Goal: Contribute content: Contribute content

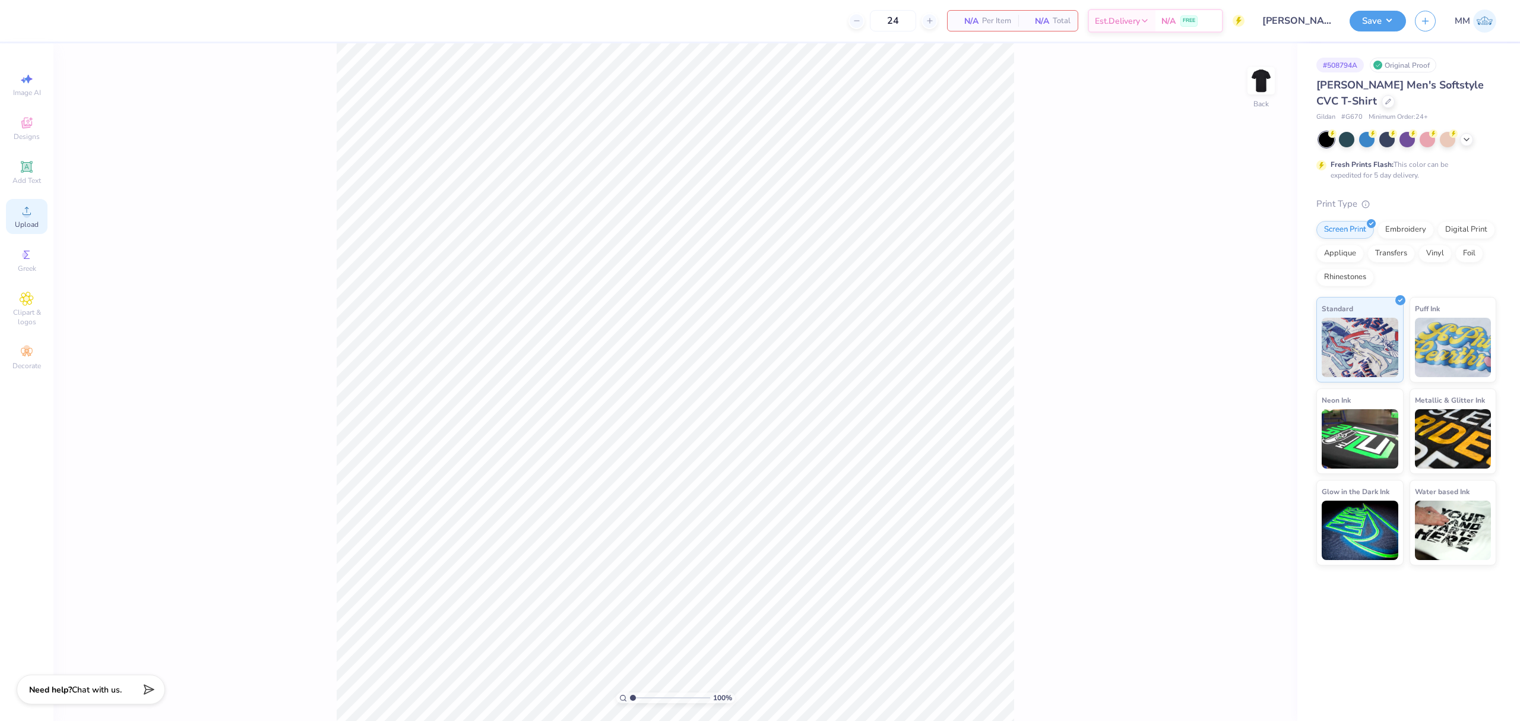
click at [39, 219] on div "Upload" at bounding box center [27, 216] width 42 height 35
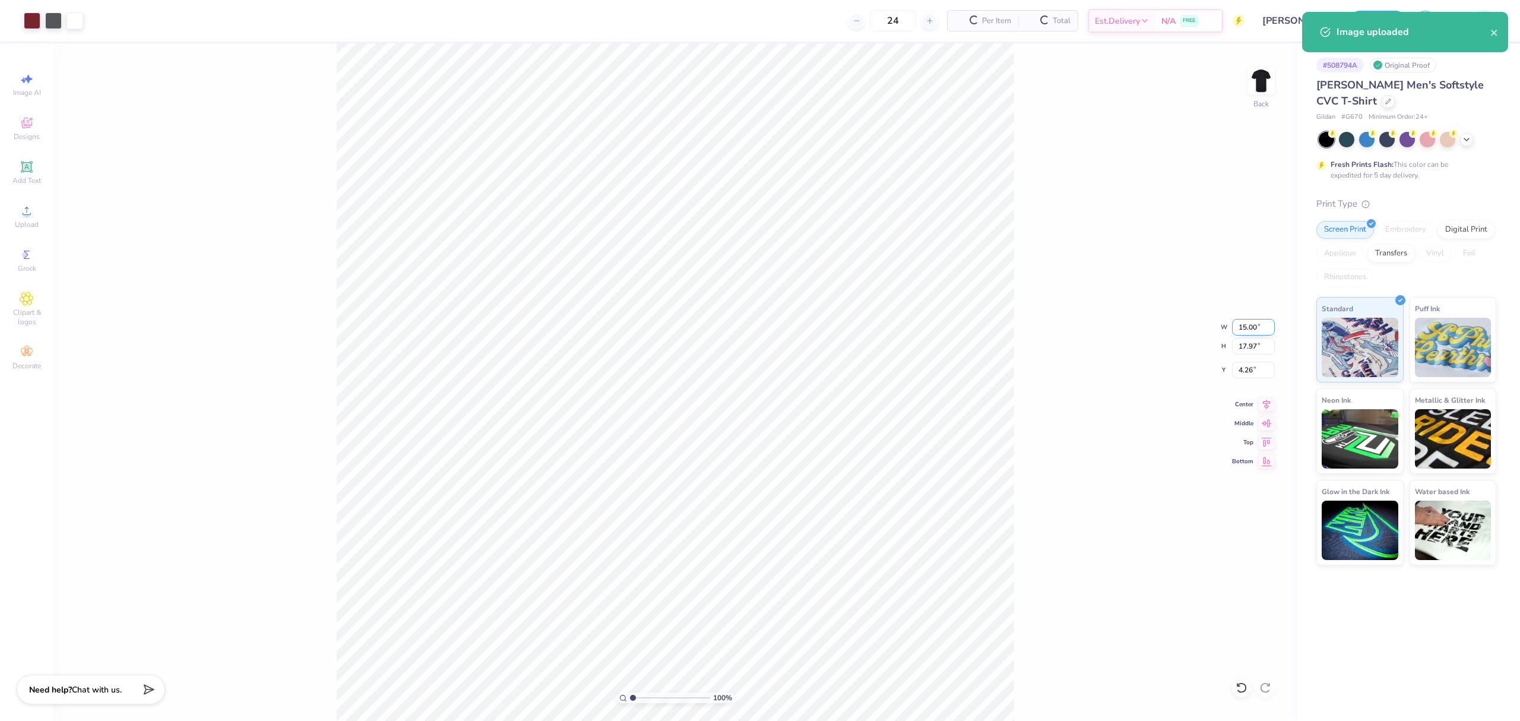
click at [1246, 330] on input "15.00" at bounding box center [1253, 327] width 43 height 17
type input "11.00"
type input "13.18"
type input "6.66"
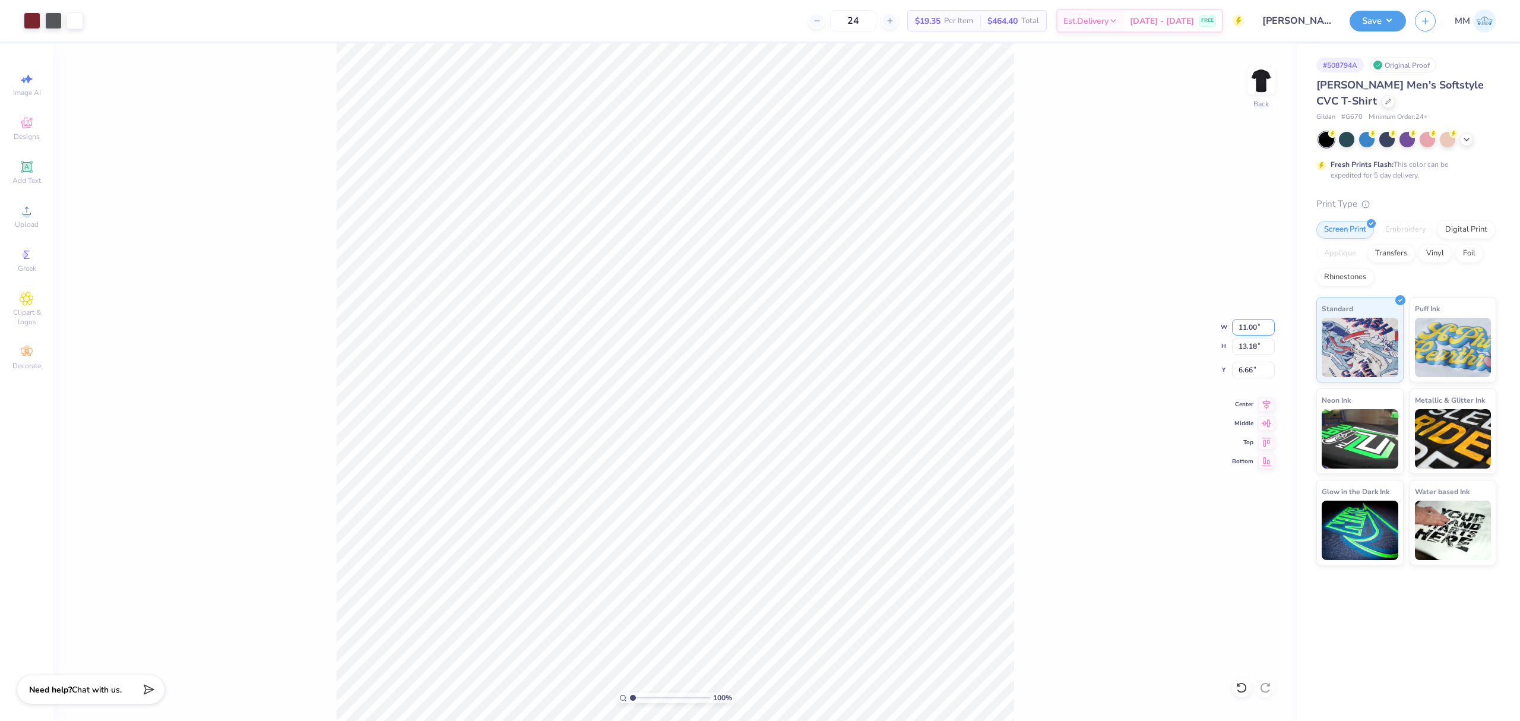
click at [1252, 329] on input "11.00" at bounding box center [1253, 327] width 43 height 17
type input "10.00"
type input "11.98"
click at [1247, 364] on input "7.26" at bounding box center [1253, 369] width 43 height 17
click at [1254, 370] on input "2.00" at bounding box center [1253, 369] width 43 height 17
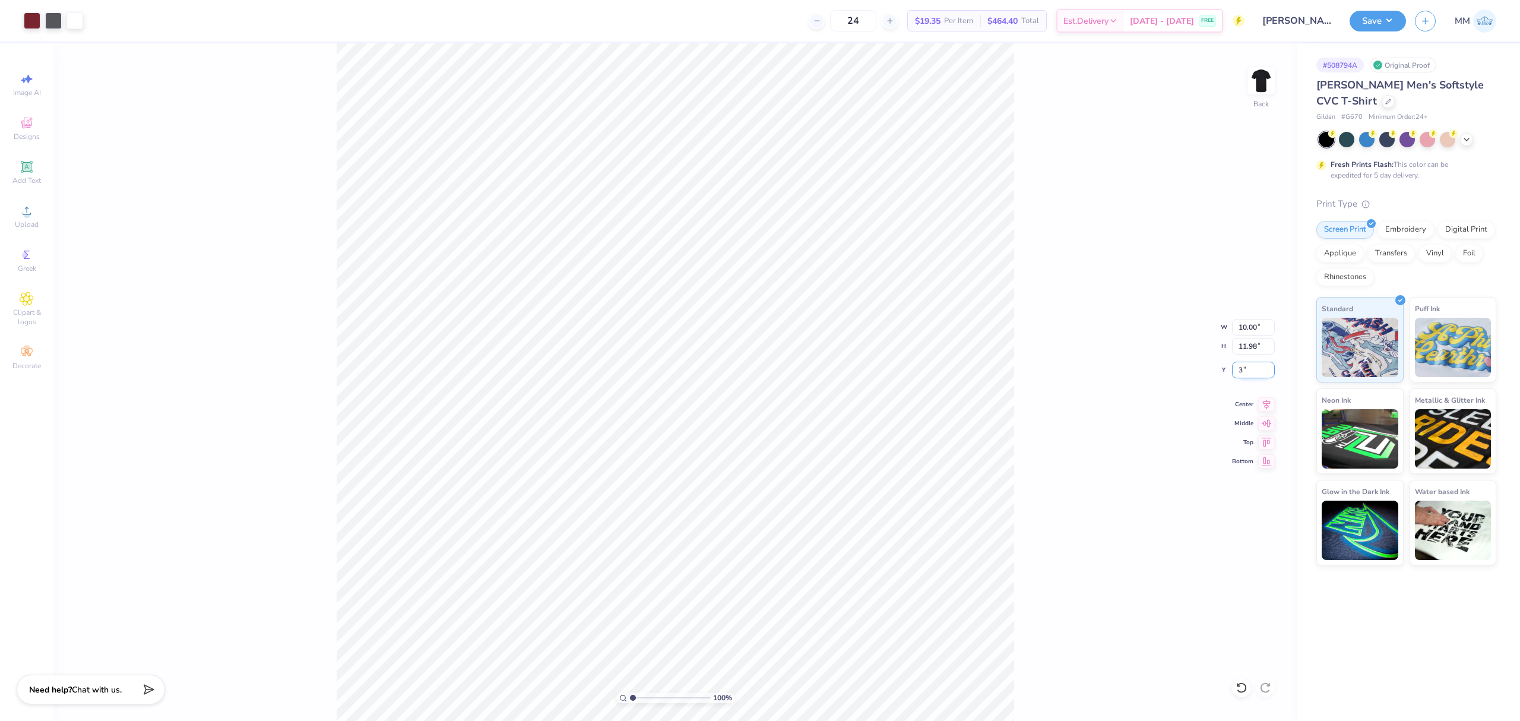
type input "3.00"
click at [37, 170] on div "Add Text" at bounding box center [27, 172] width 42 height 35
type input "5.73"
type input "1.66"
type input "12.42"
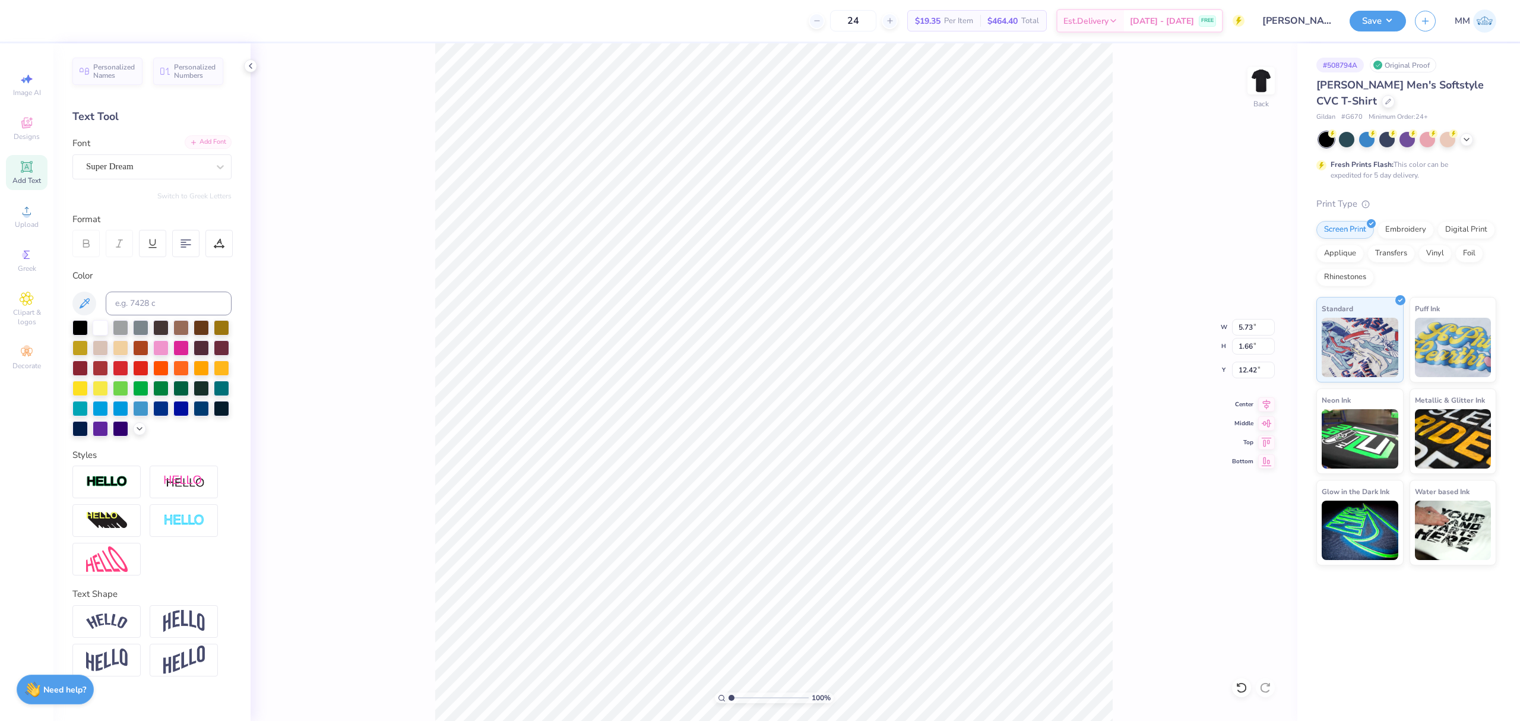
click at [204, 145] on div "Add Font" at bounding box center [208, 142] width 47 height 14
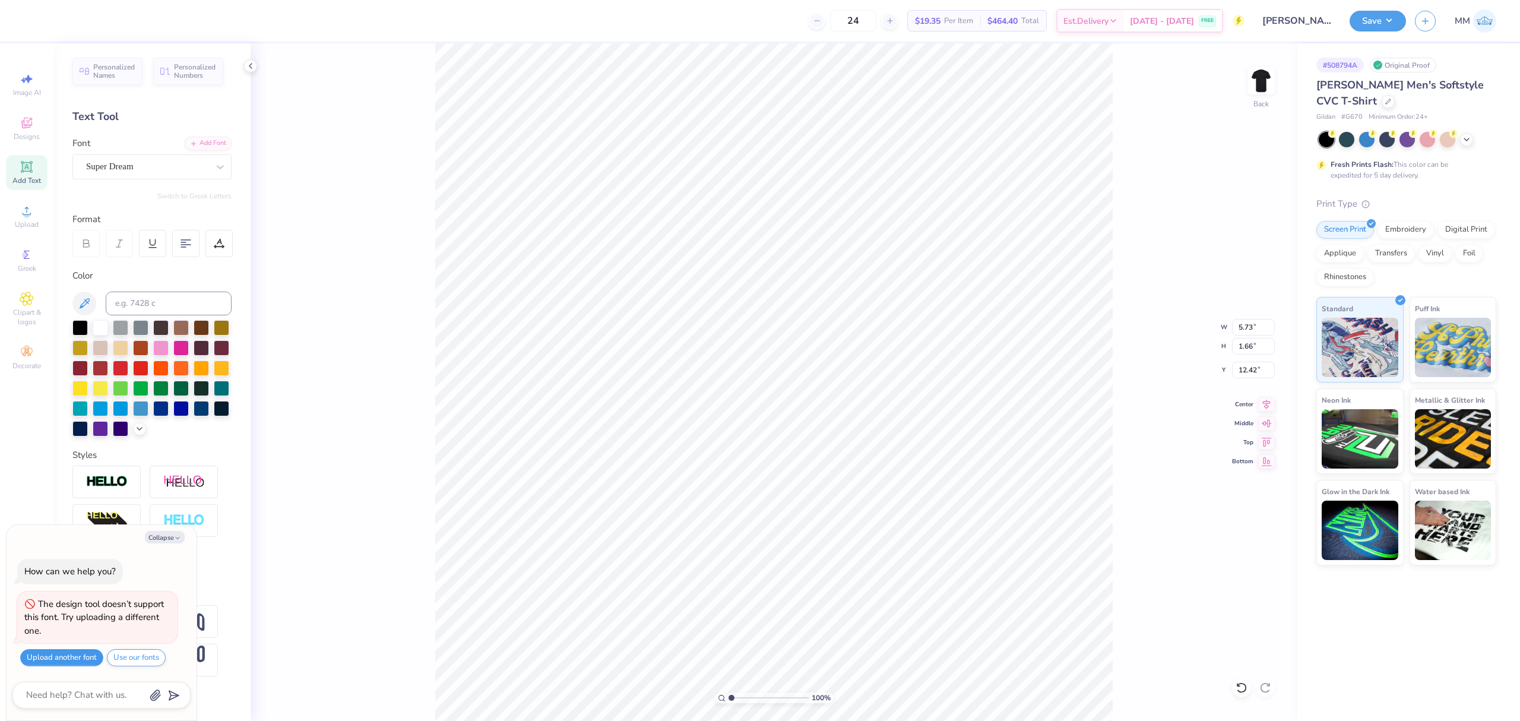
click at [77, 659] on button "Upload another font" at bounding box center [61, 657] width 83 height 17
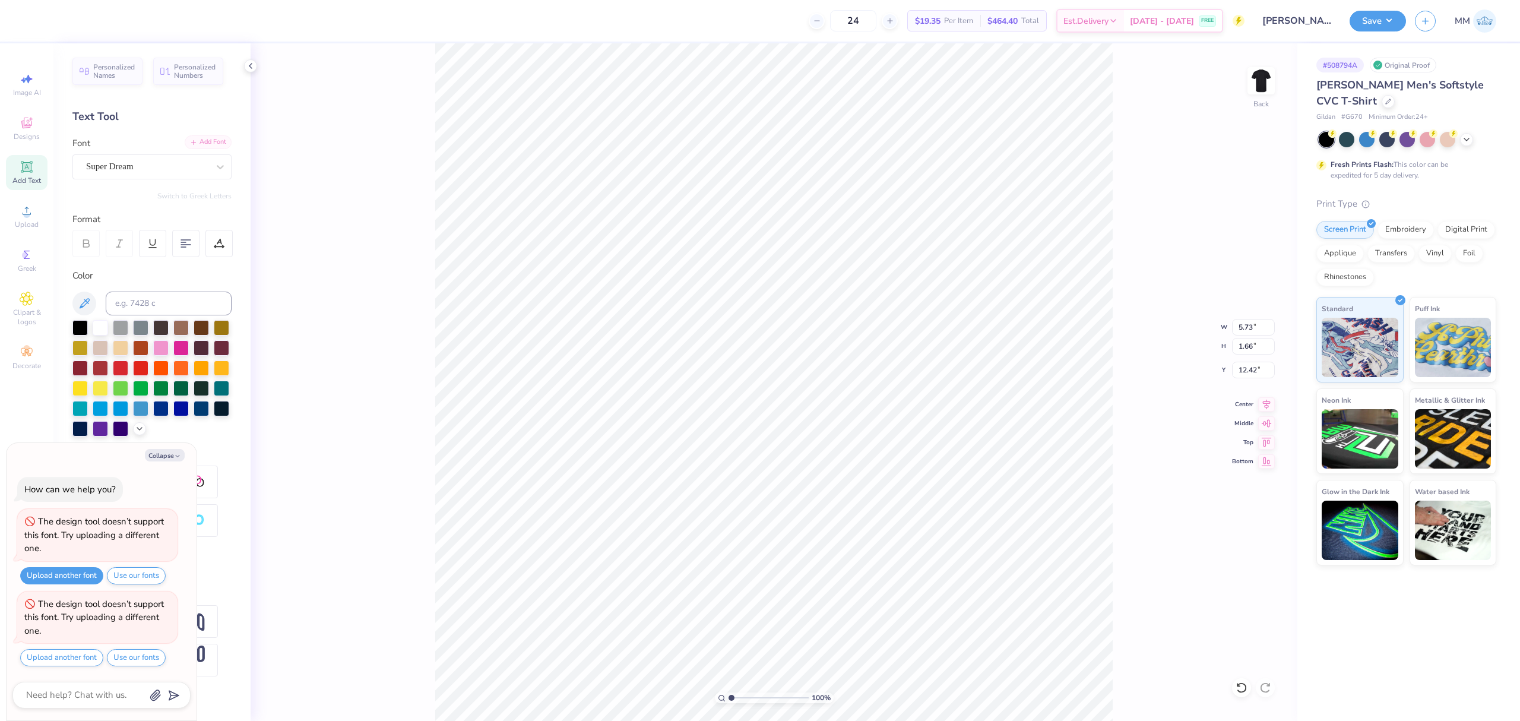
click at [216, 143] on div "Add Font" at bounding box center [208, 142] width 47 height 14
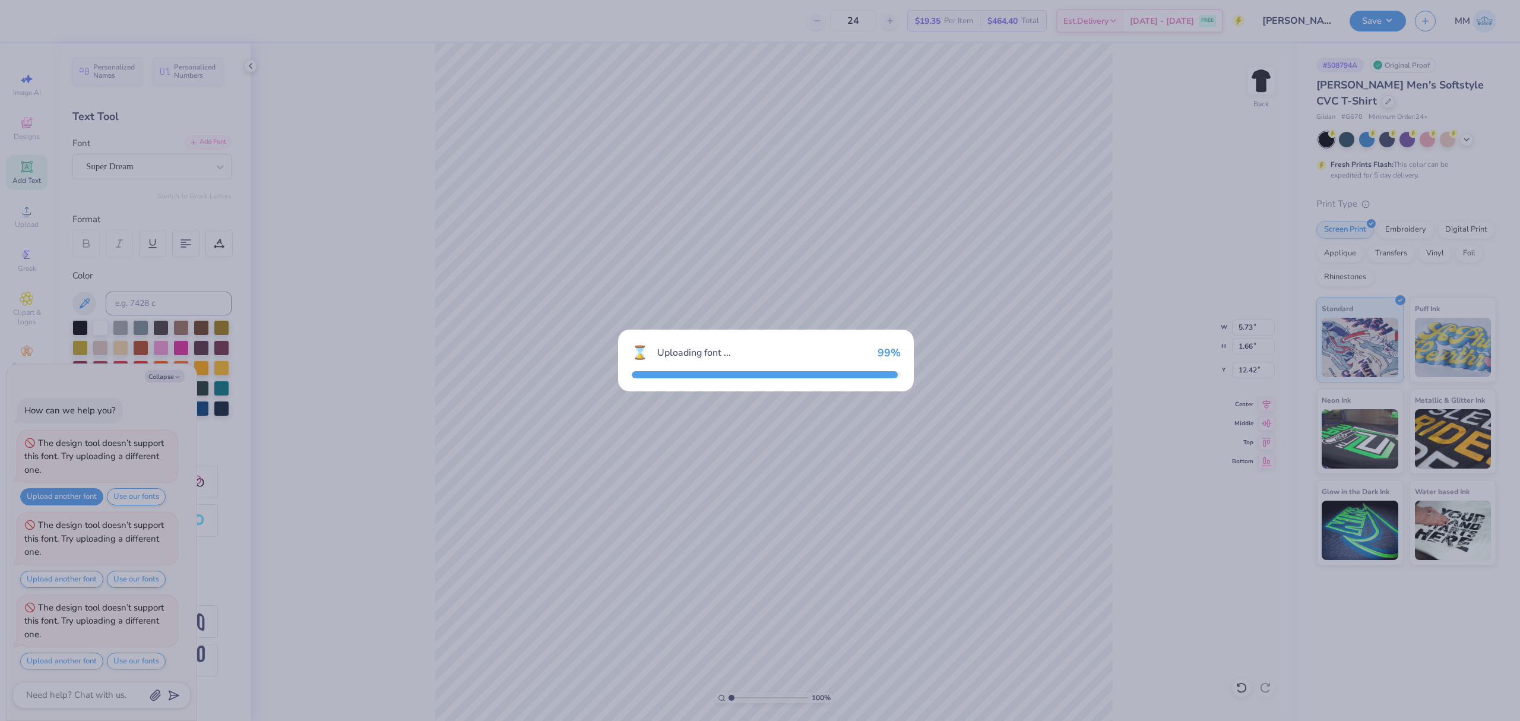
scroll to position [5, 0]
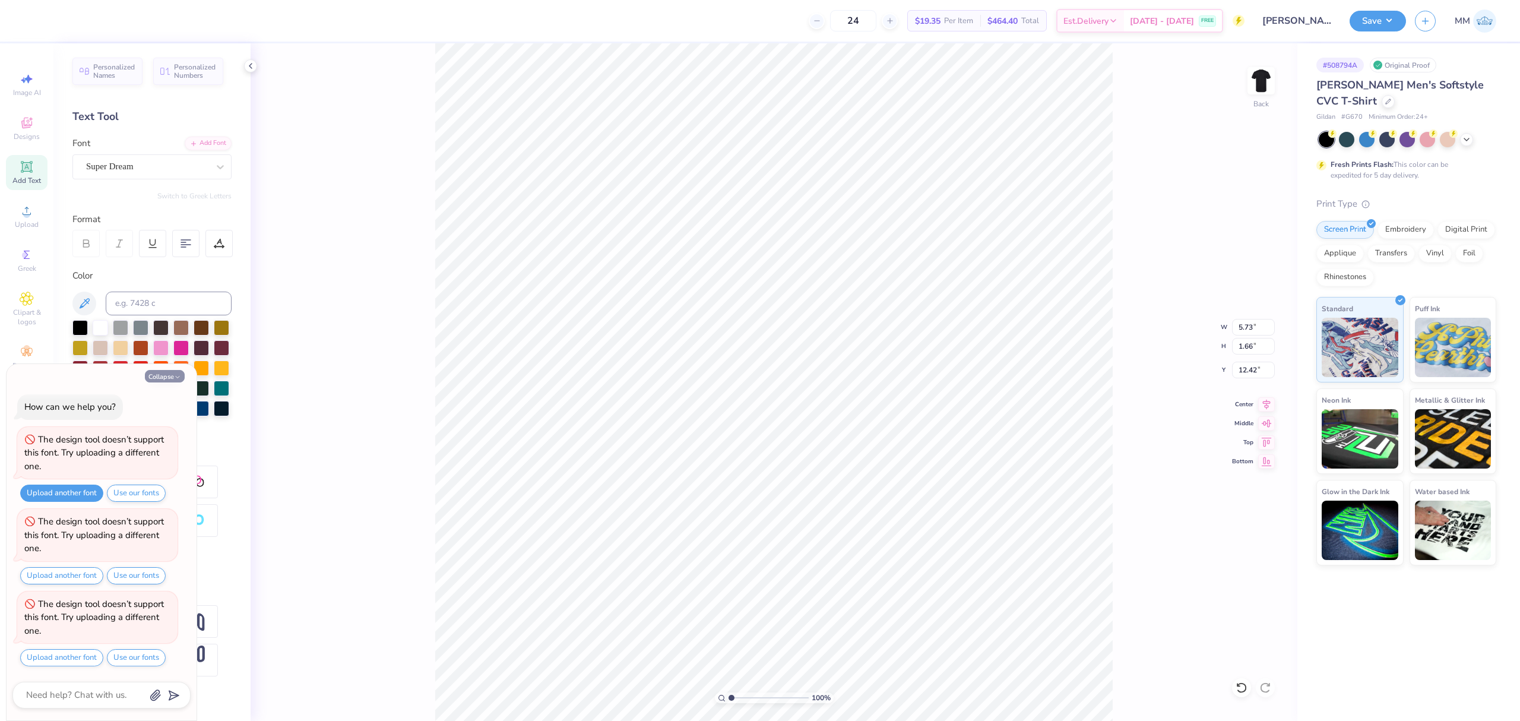
click at [171, 376] on button "Collapse" at bounding box center [165, 376] width 40 height 12
type textarea "x"
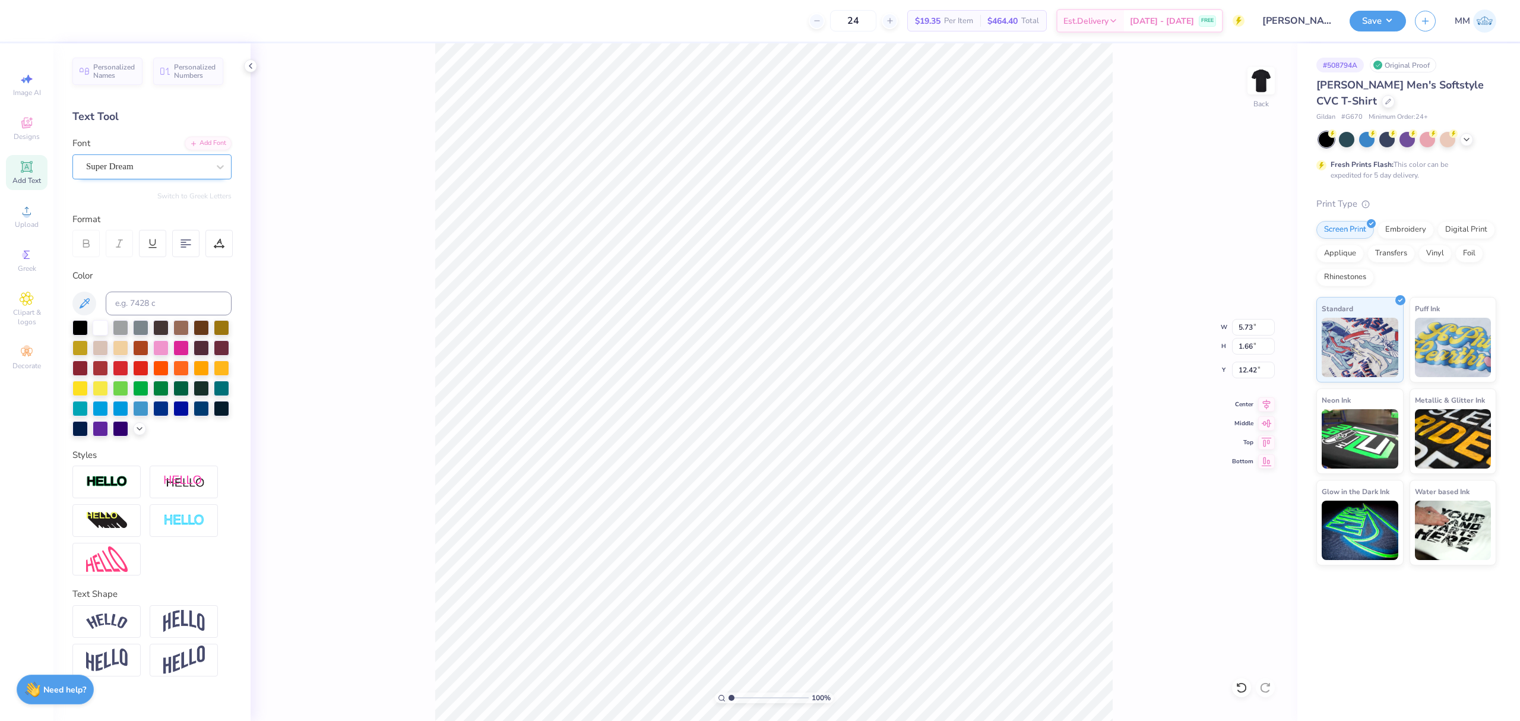
click at [157, 169] on div "Super Dream" at bounding box center [147, 166] width 125 height 18
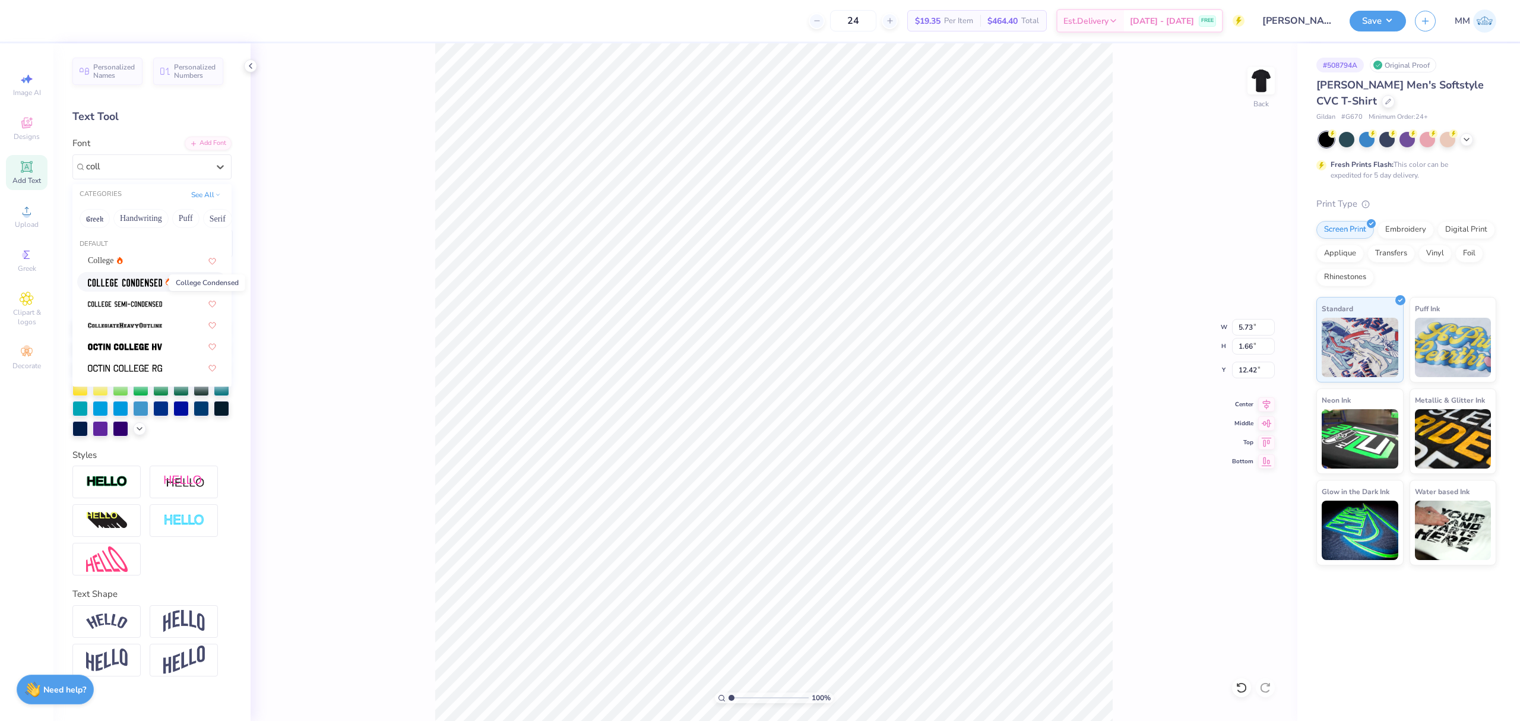
click at [157, 285] on img at bounding box center [125, 282] width 74 height 8
type input "coll"
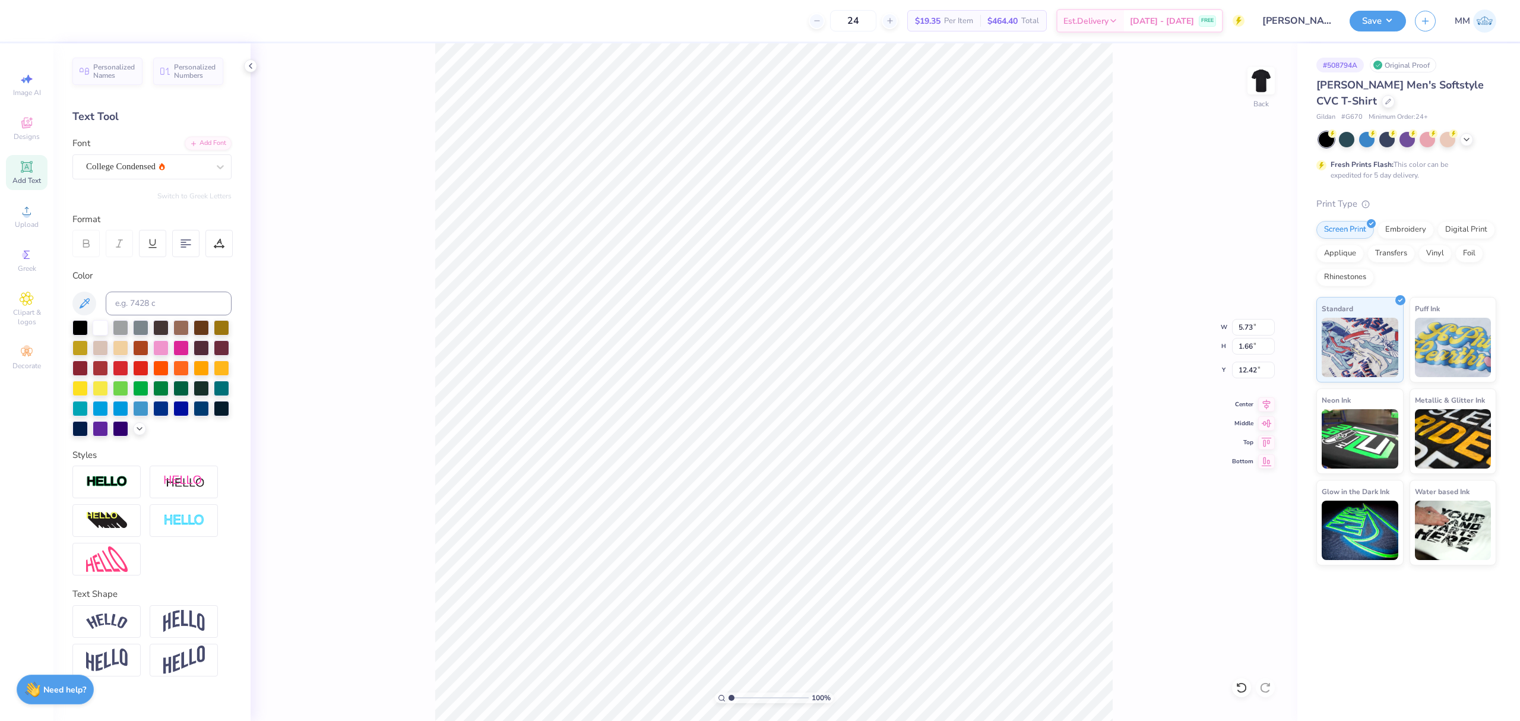
type input "4.28"
type input "1.62"
type input "16.44"
paste textarea "fall rush"
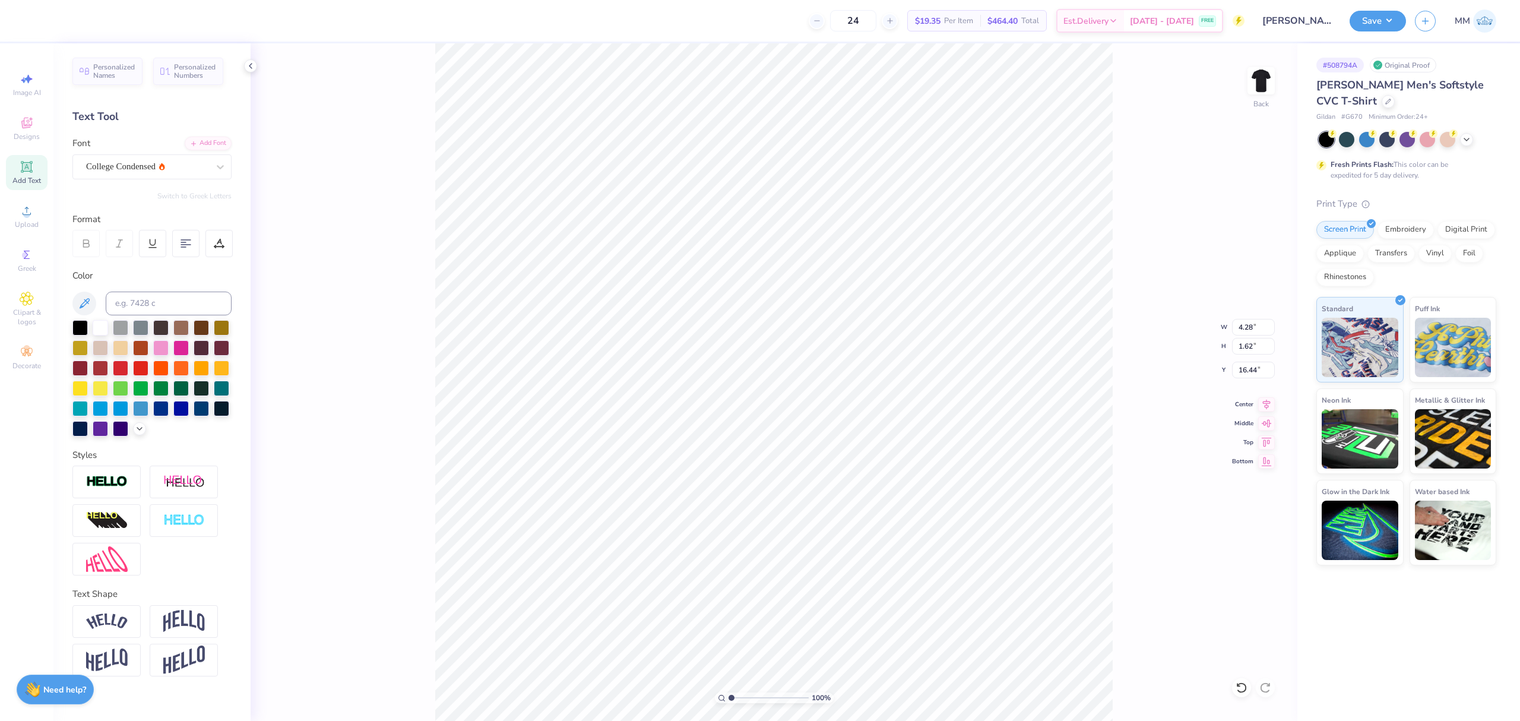
type textarea "fall rush"
click at [203, 146] on div "Add Font" at bounding box center [208, 142] width 47 height 14
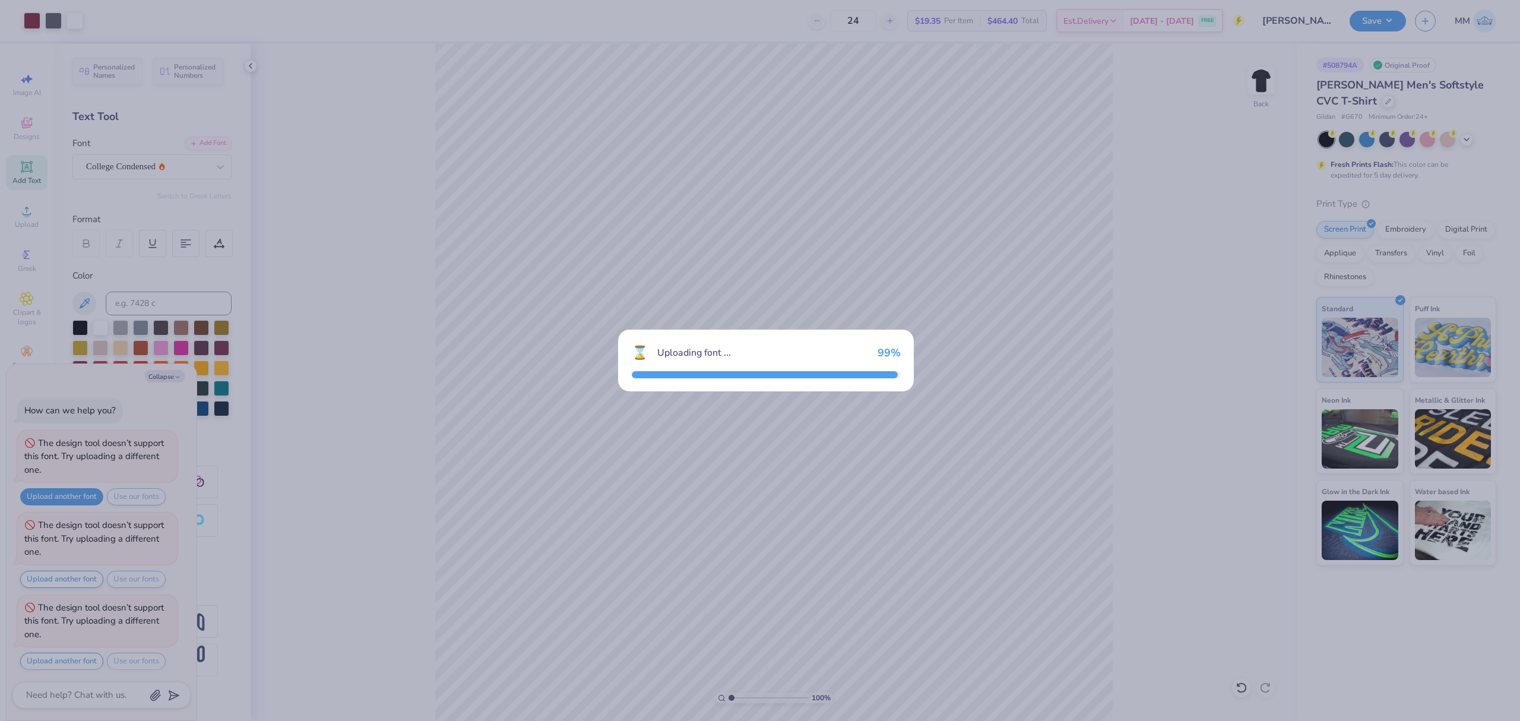
scroll to position [87, 0]
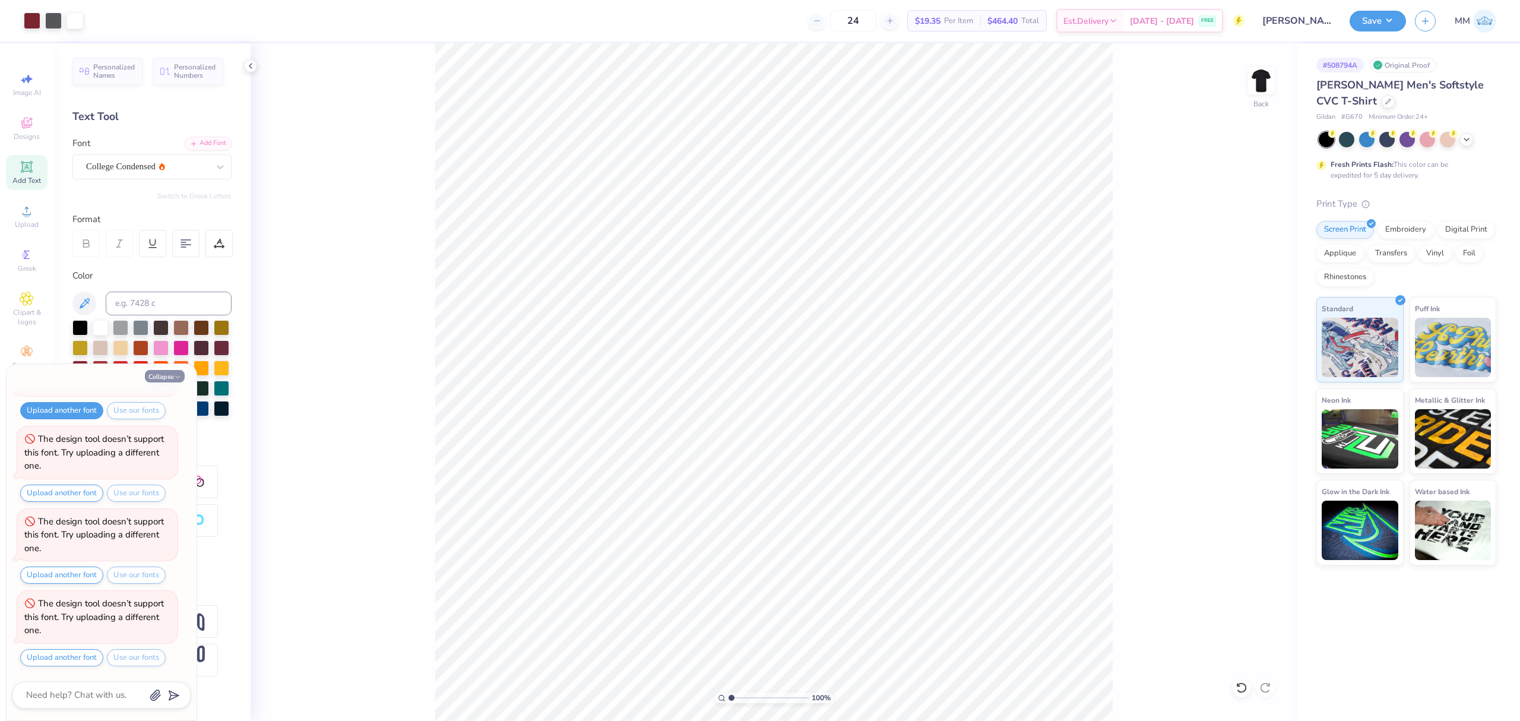
click at [157, 370] on button "Collapse" at bounding box center [165, 376] width 40 height 12
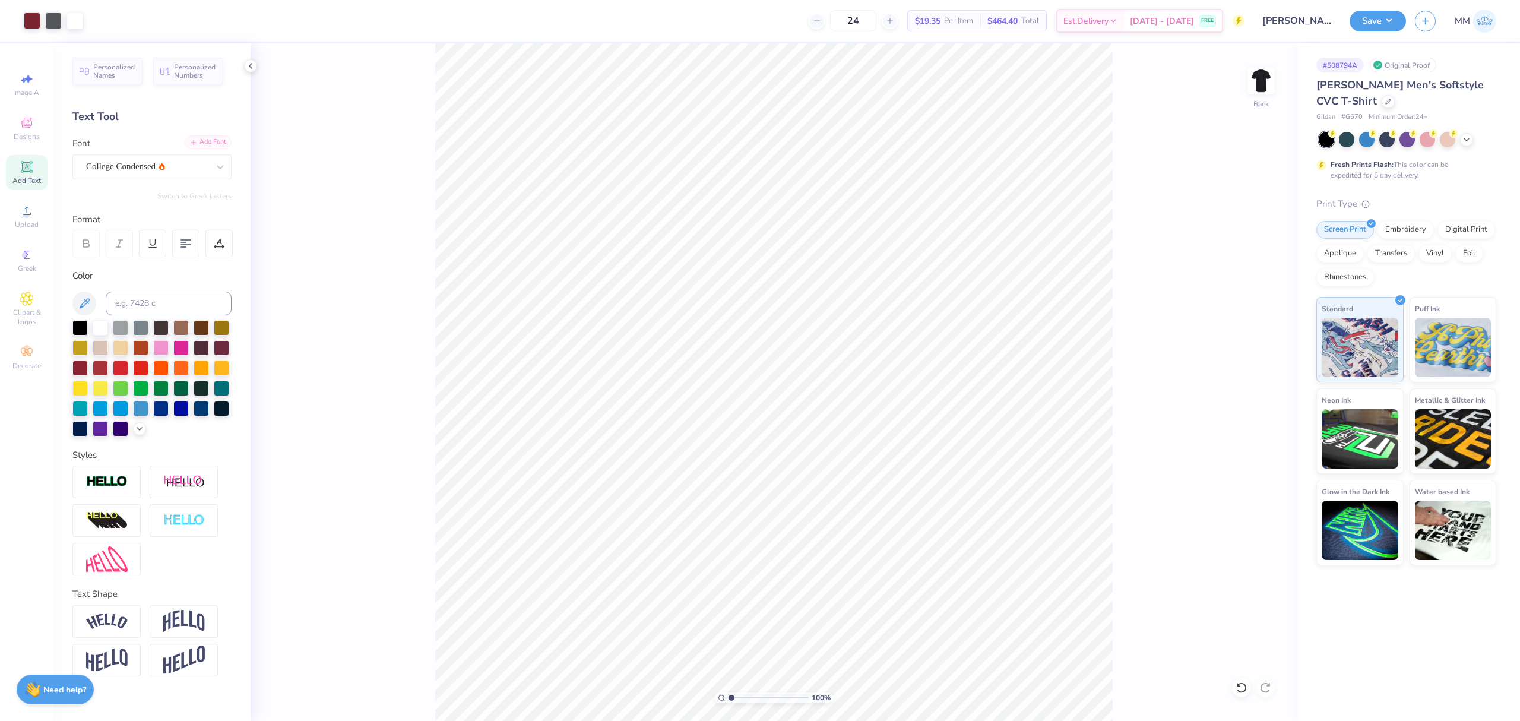
click at [202, 138] on div "Add Font" at bounding box center [208, 142] width 47 height 14
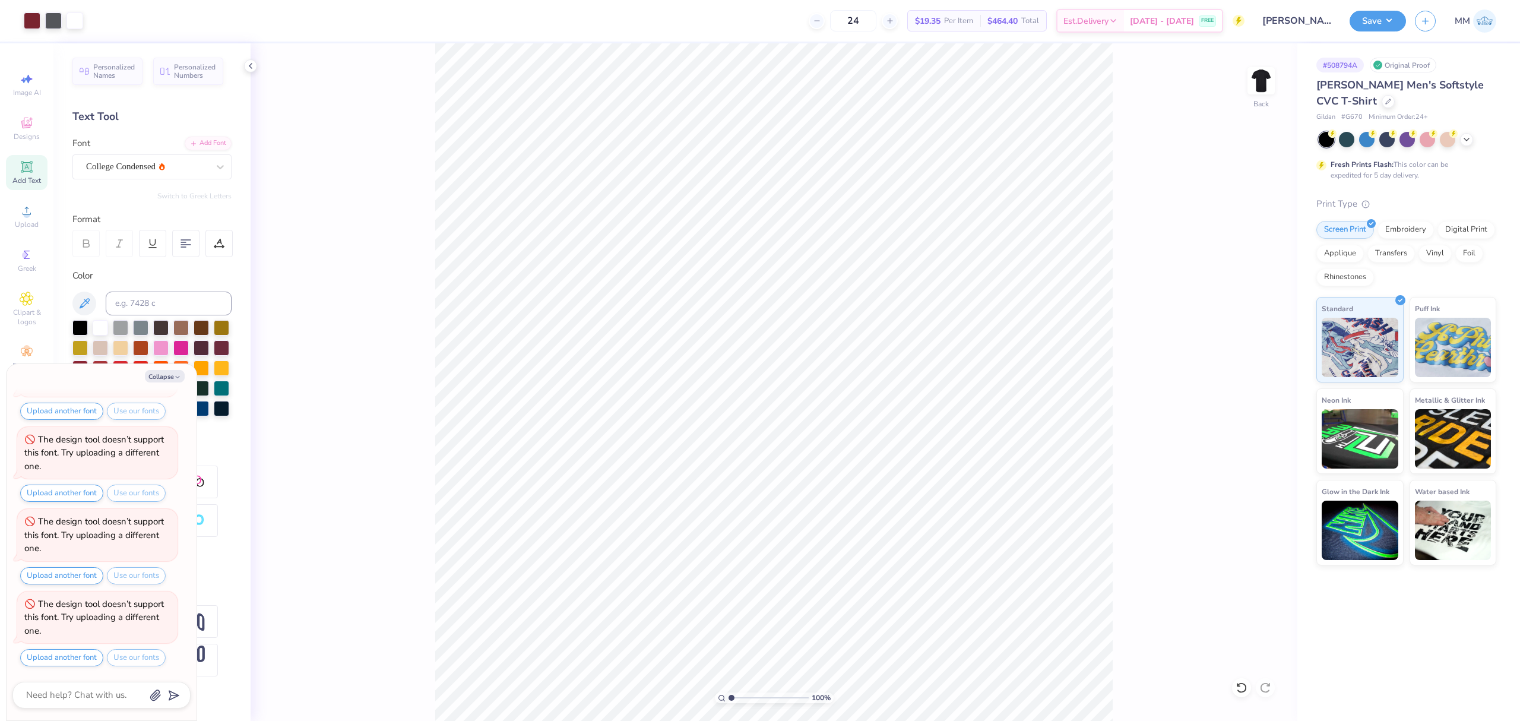
scroll to position [0, 0]
click at [164, 380] on button "Collapse" at bounding box center [165, 376] width 40 height 12
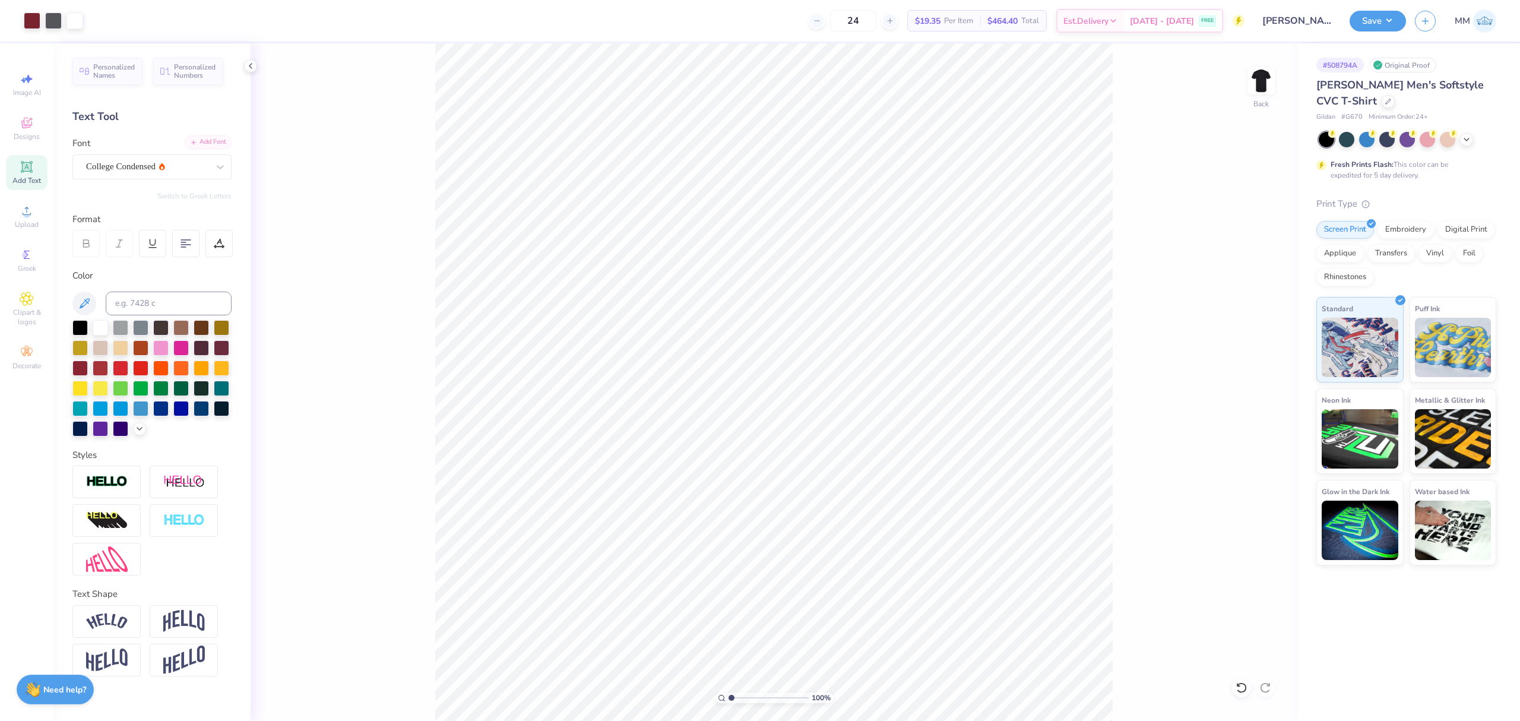
click at [207, 148] on div "Add Font" at bounding box center [208, 142] width 47 height 14
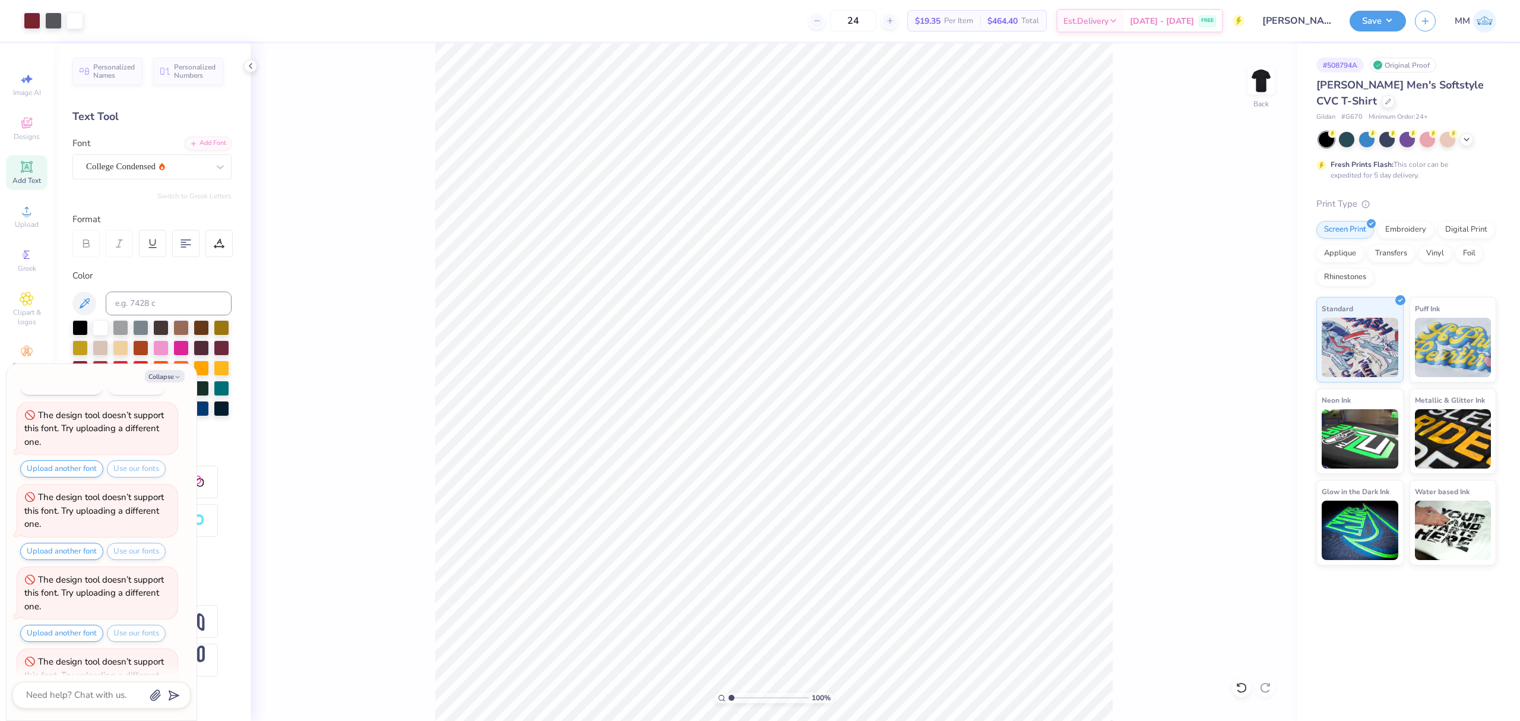
scroll to position [252, 0]
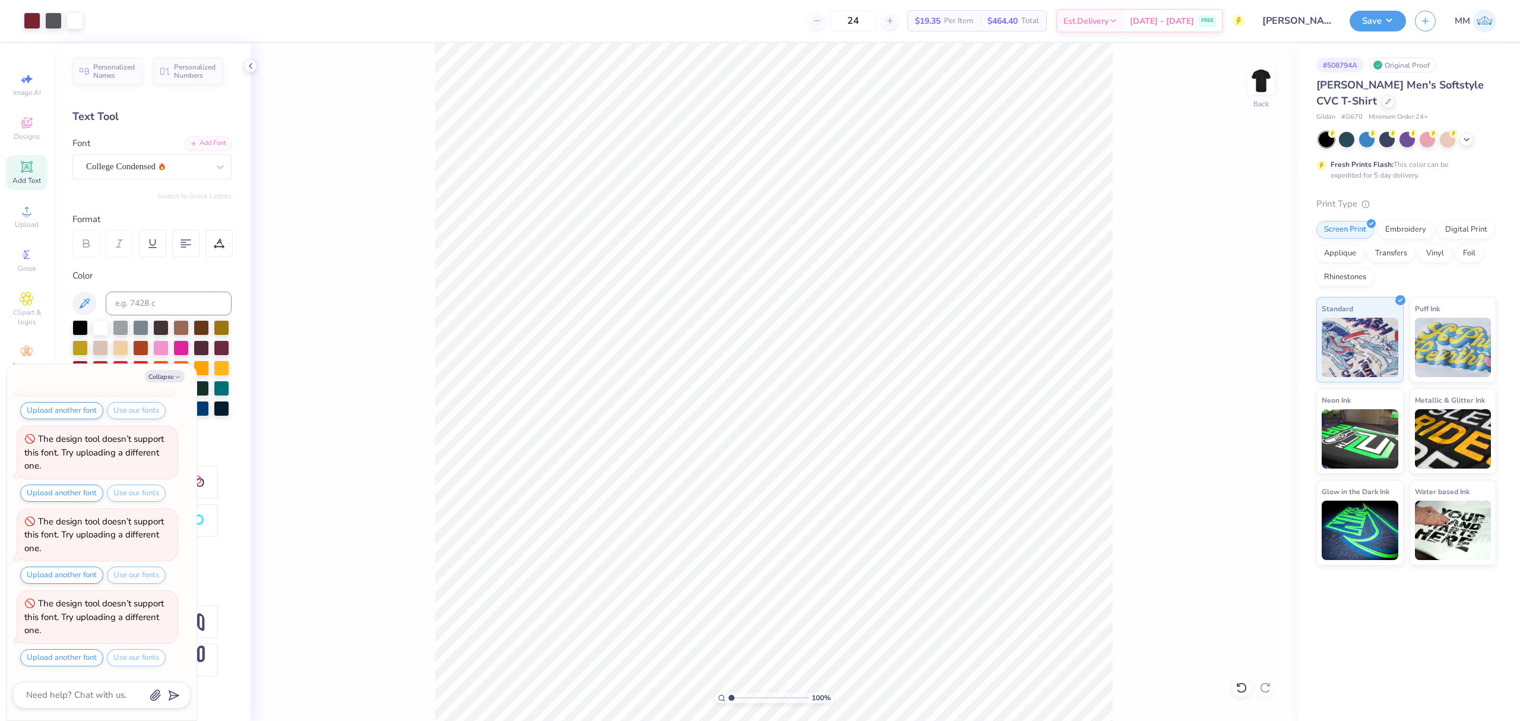
type textarea "x"
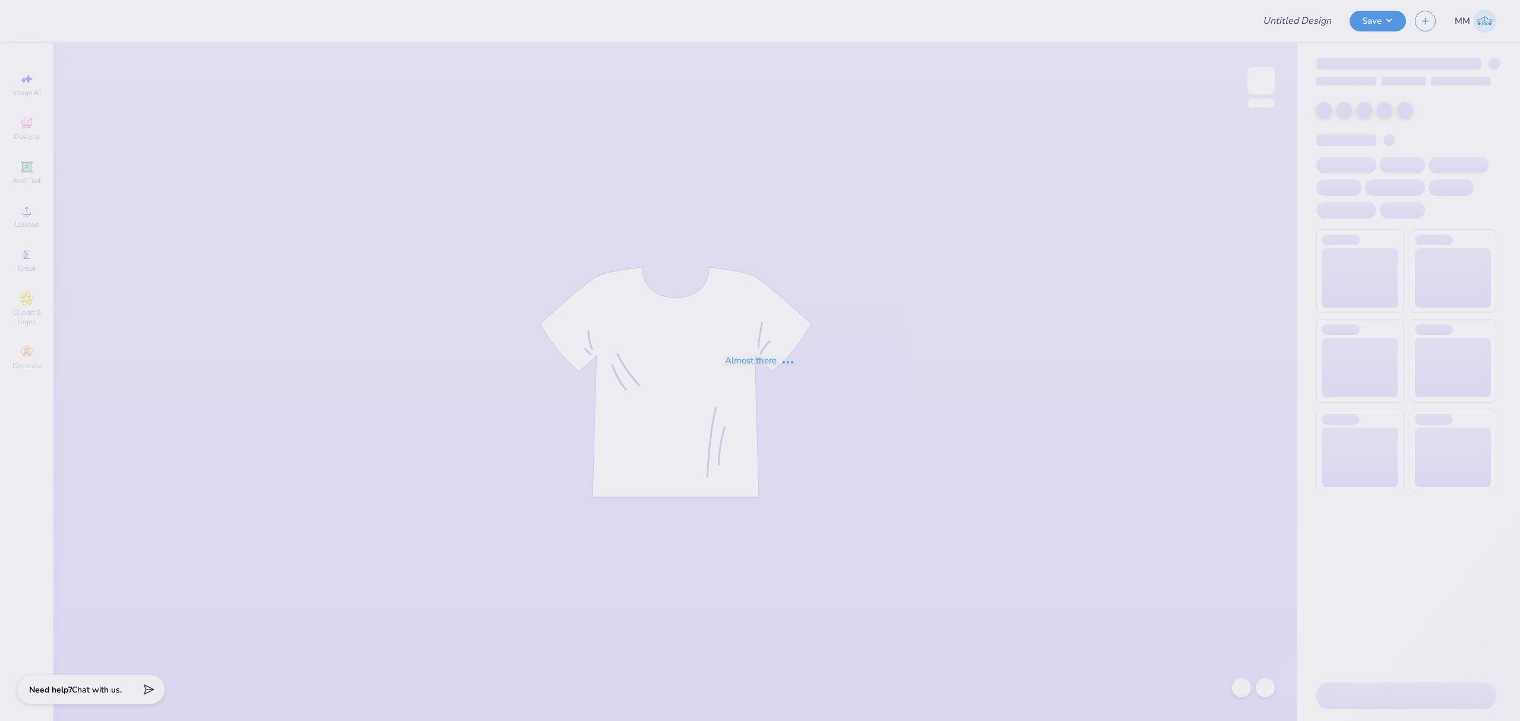
type input "[PERSON_NAME] : [US_STATE][GEOGRAPHIC_DATA] [GEOGRAPHIC_DATA]"
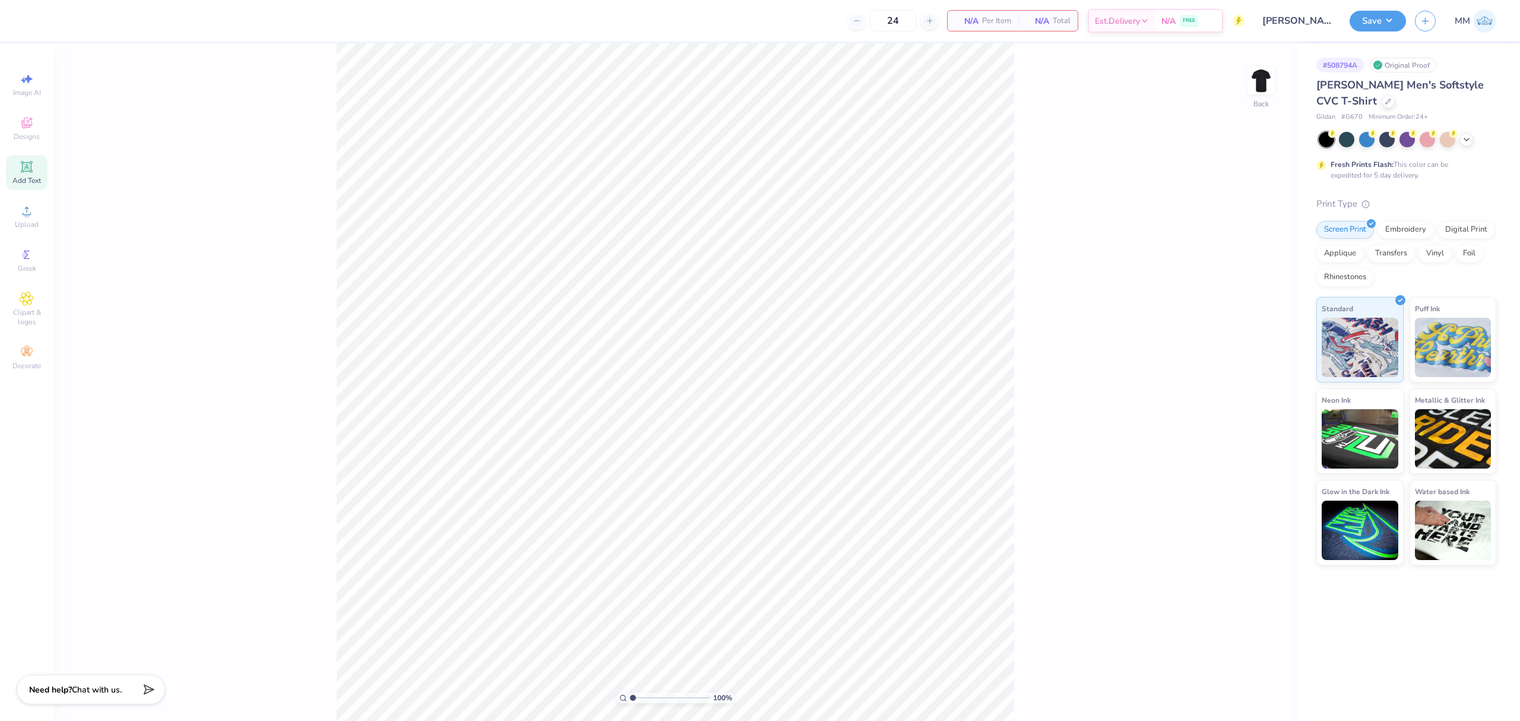
click at [23, 164] on icon at bounding box center [26, 166] width 9 height 9
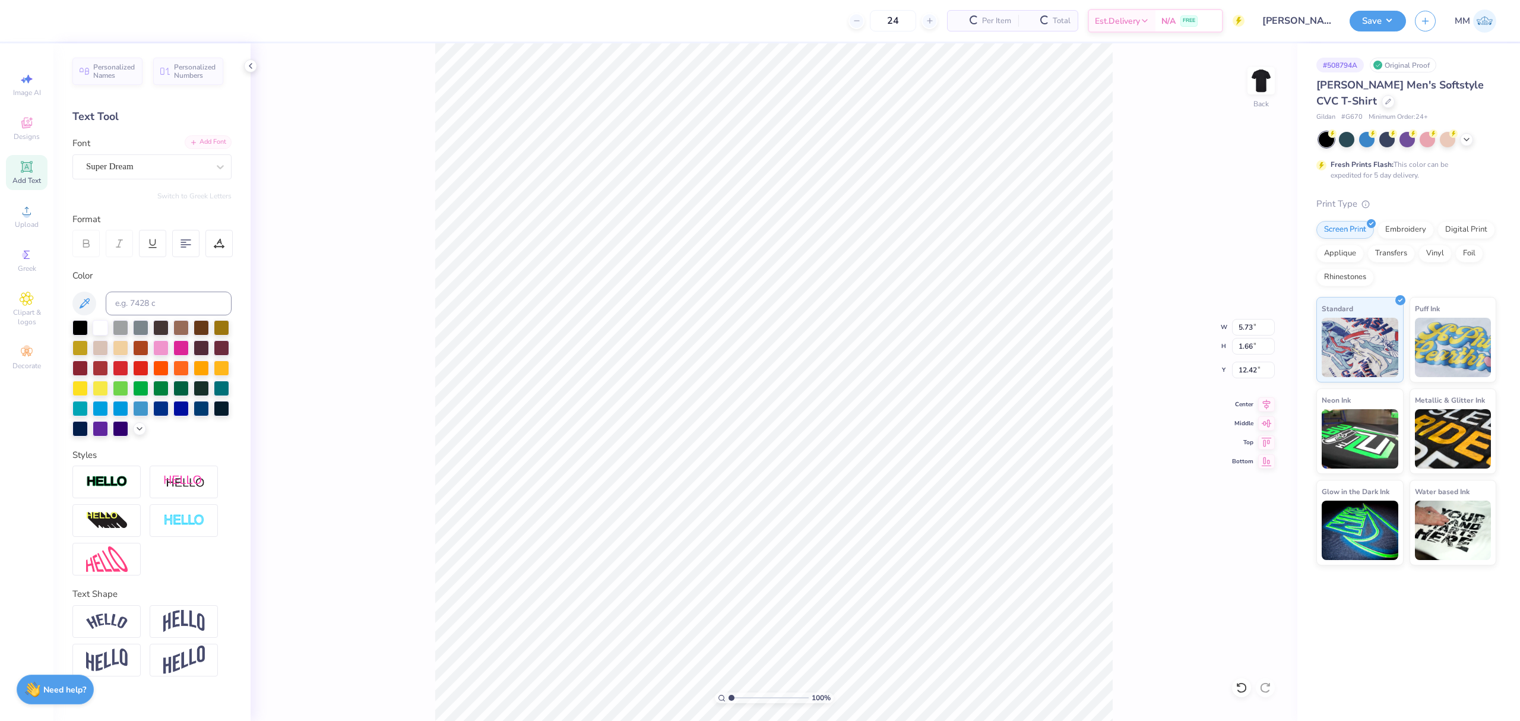
click at [208, 141] on div "Add Font" at bounding box center [208, 142] width 47 height 14
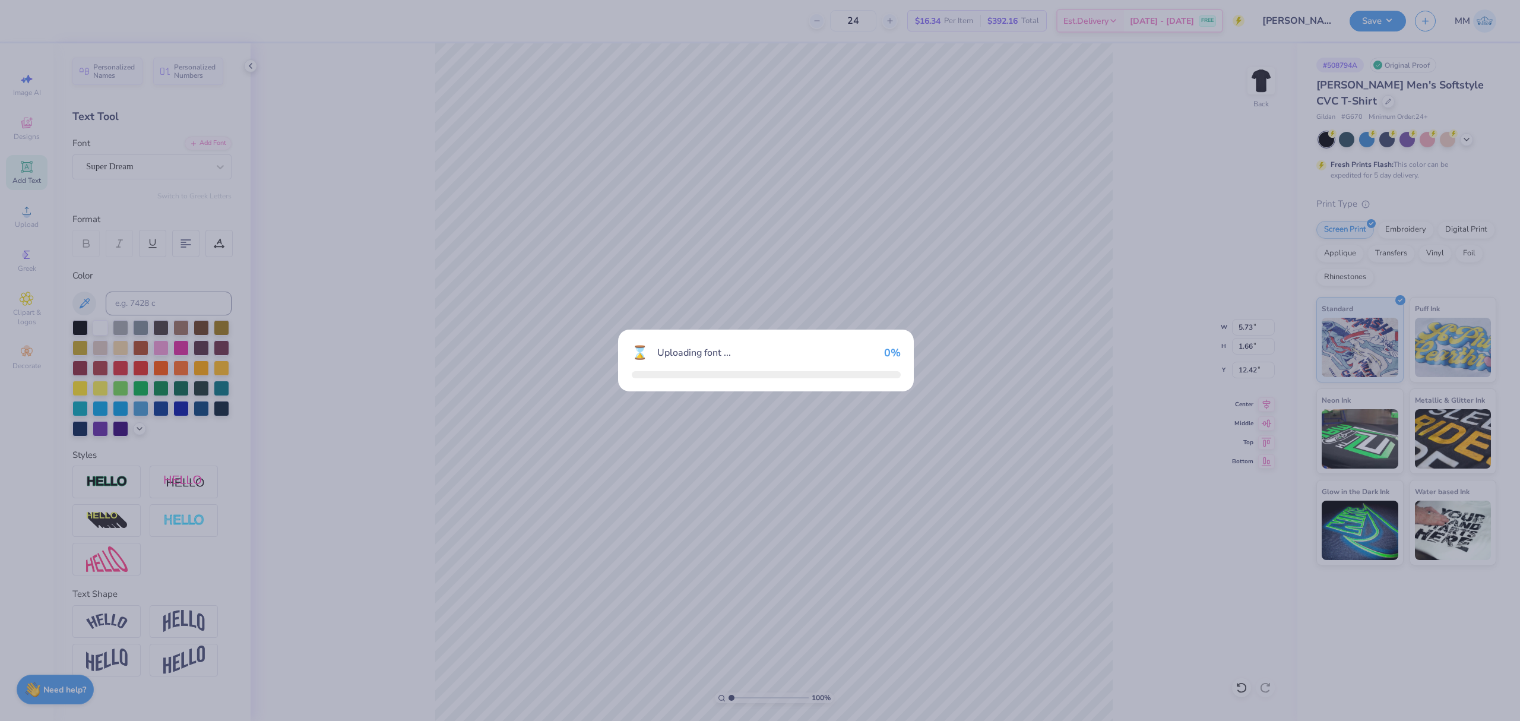
type input "5.71"
type input "1.62"
type input "12.44"
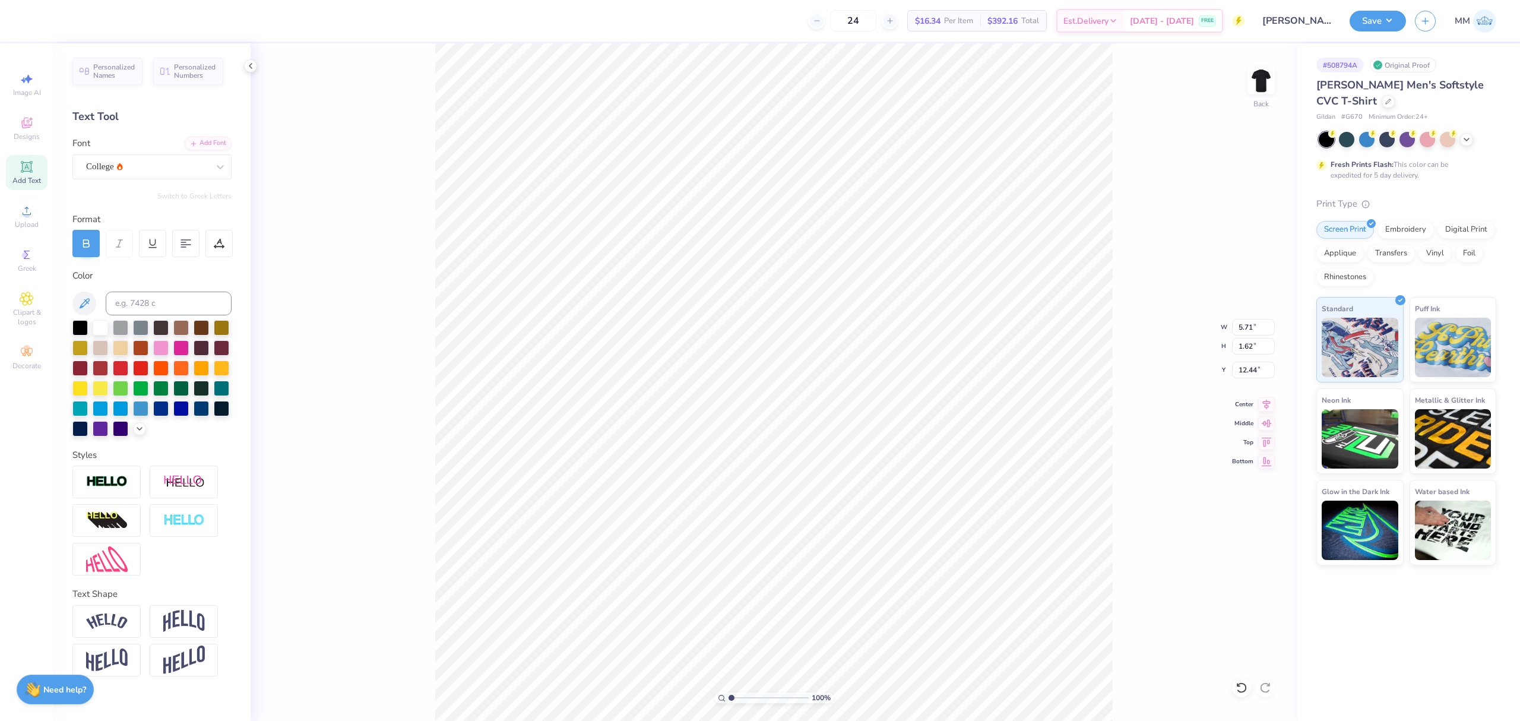
scroll to position [12, 1]
type textarea "asadfa"
click at [30, 223] on span "Upload" at bounding box center [27, 224] width 24 height 9
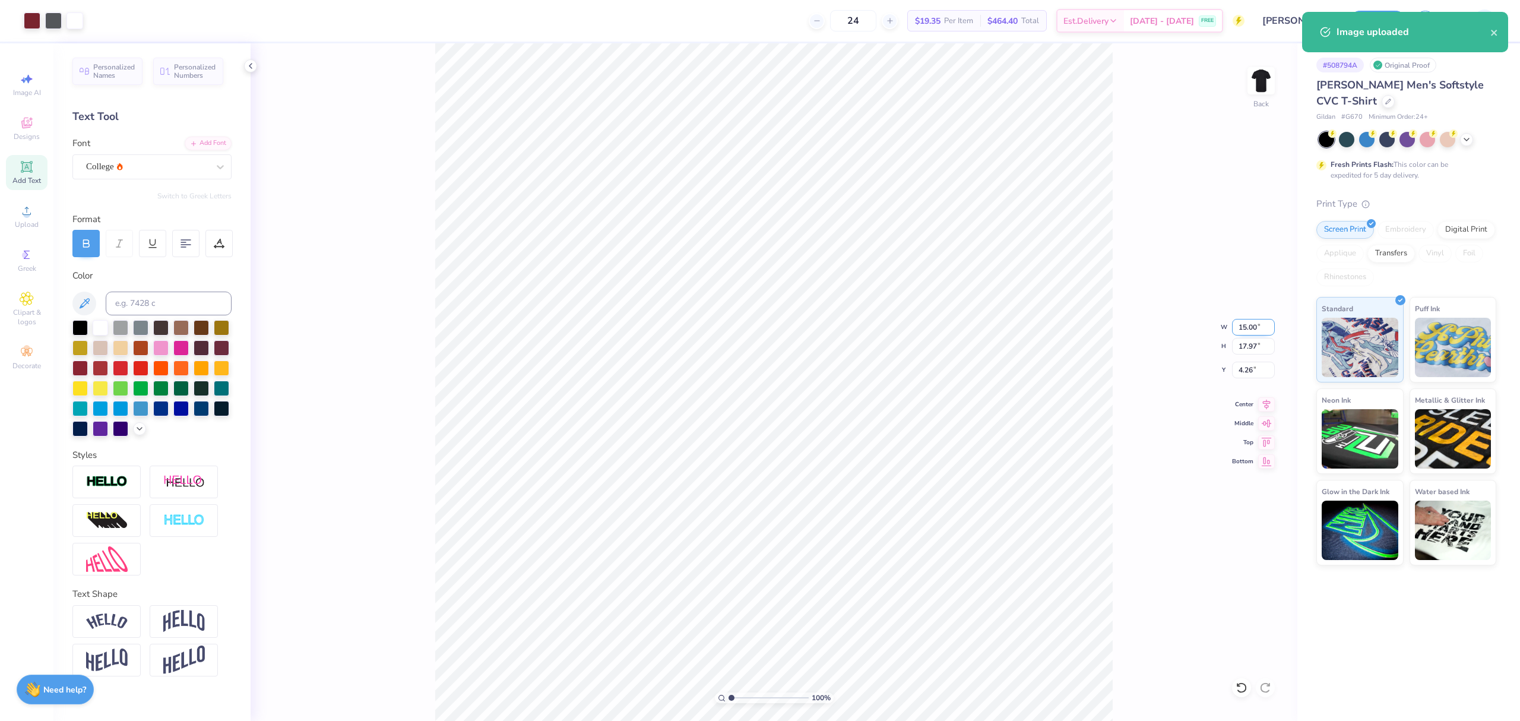
click at [1243, 329] on input "15.00" at bounding box center [1253, 327] width 43 height 17
type input "10.00"
type input "11.98"
click at [1237, 373] on input "7.26" at bounding box center [1253, 369] width 43 height 17
type input "3.00"
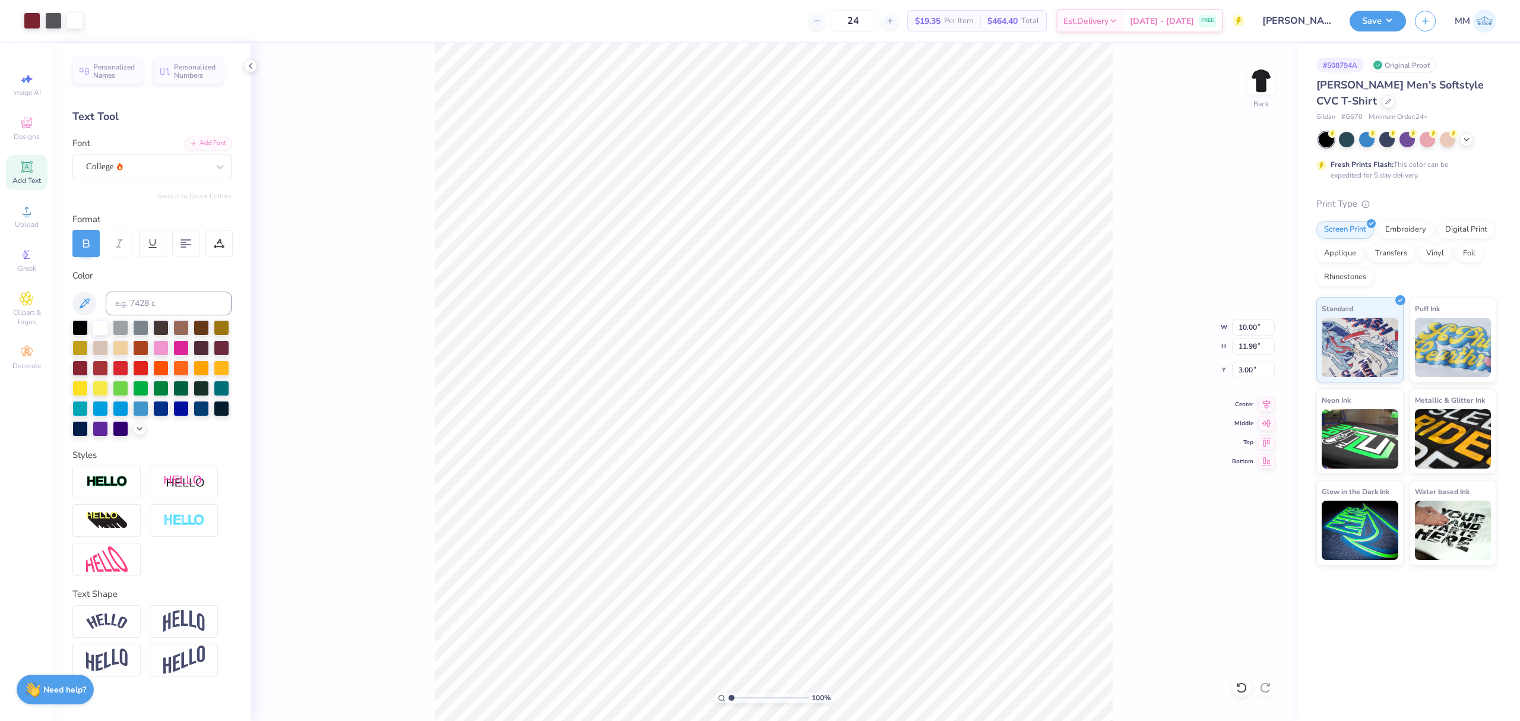
click at [30, 177] on span "Add Text" at bounding box center [26, 180] width 28 height 9
type input "5.73"
type input "1.66"
type input "12.42"
click at [223, 167] on icon at bounding box center [220, 167] width 12 height 12
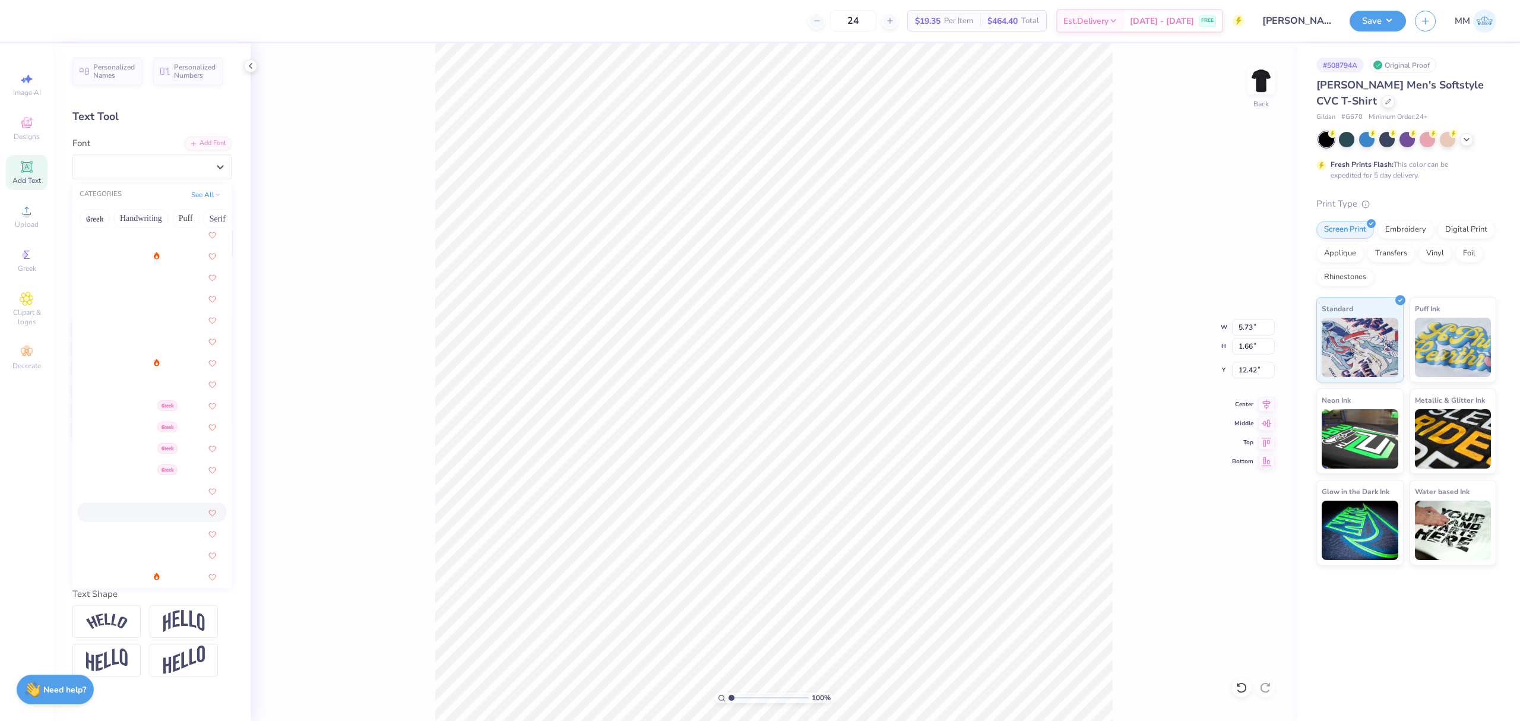
scroll to position [0, 0]
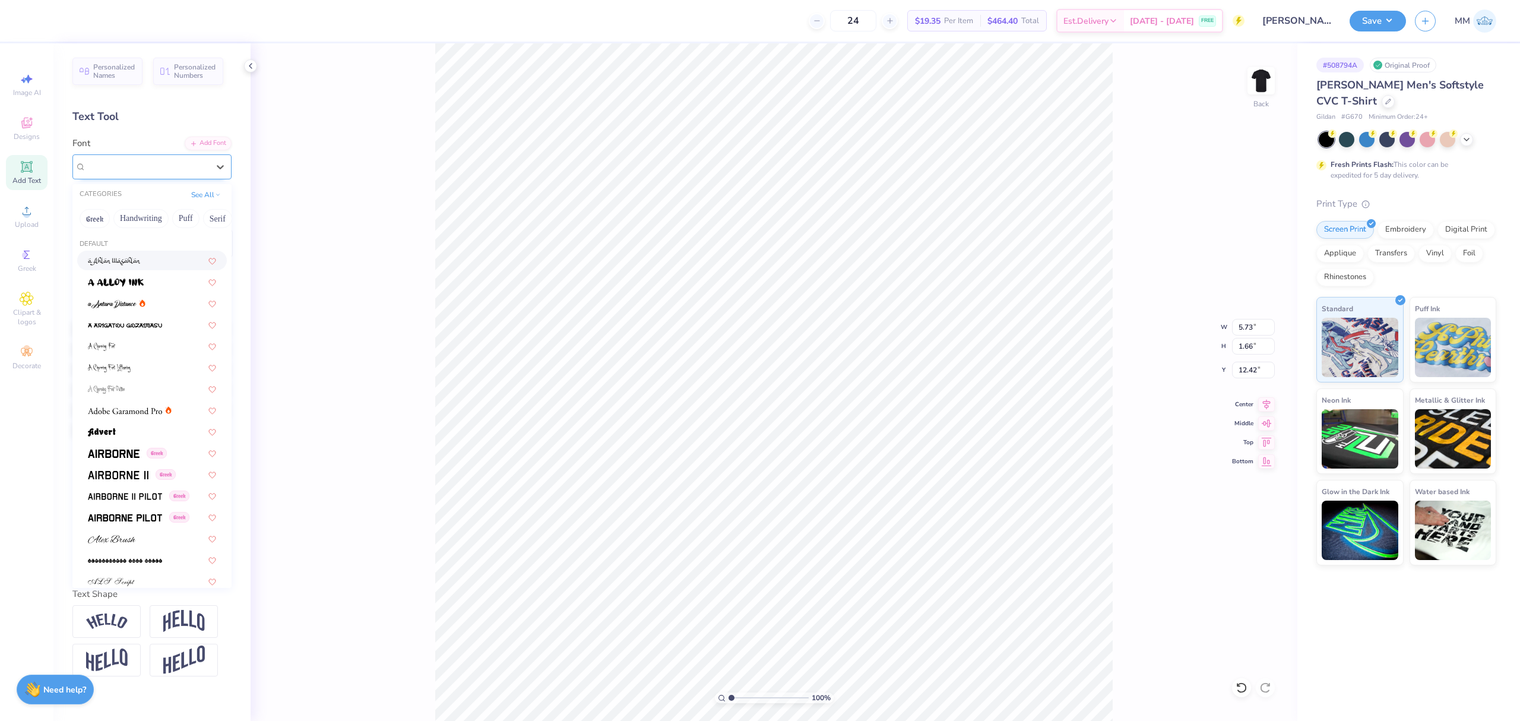
click at [167, 166] on div "Super Dream" at bounding box center [147, 167] width 122 height 14
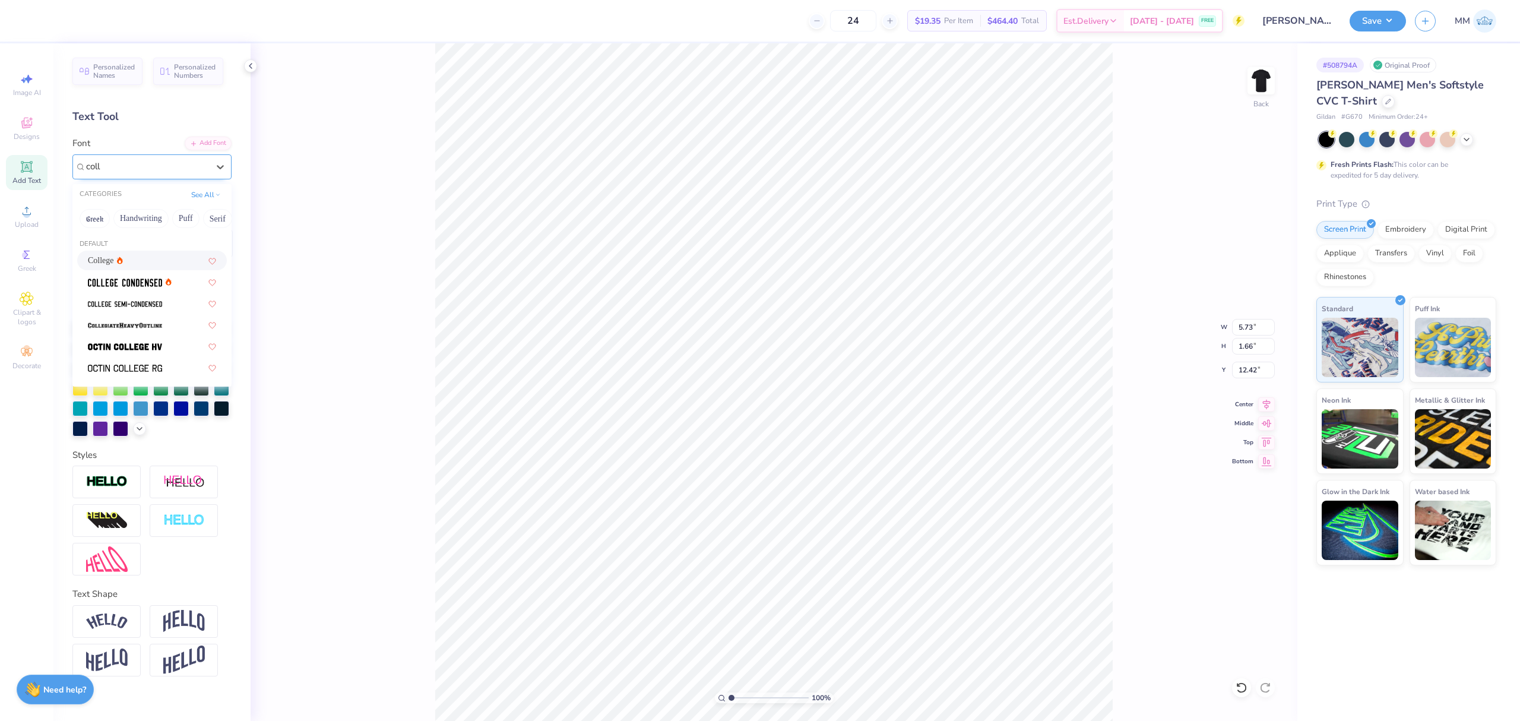
click at [163, 259] on div "College" at bounding box center [152, 260] width 128 height 12
type input "coll"
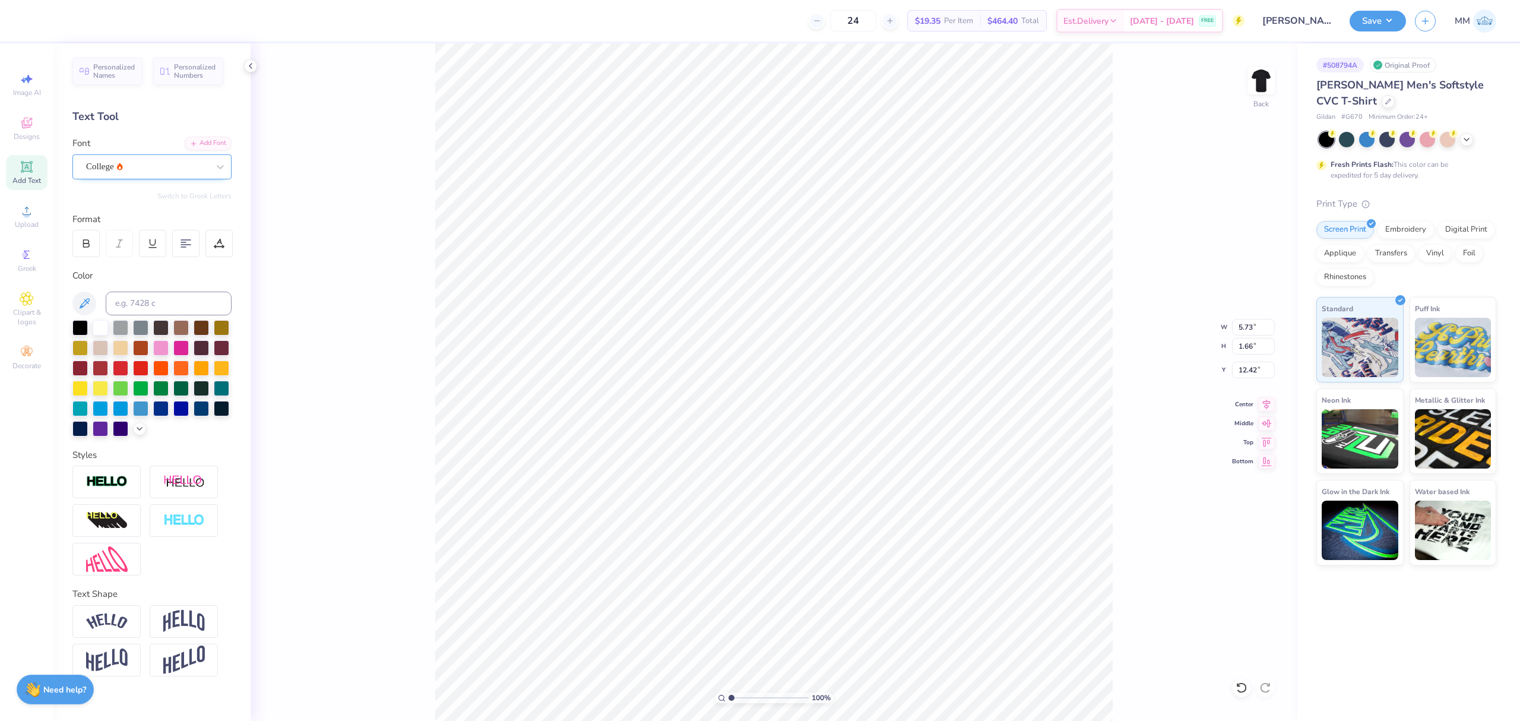
type input "5.21"
type input "1.62"
type input "17.57"
type textarea "fall rush"
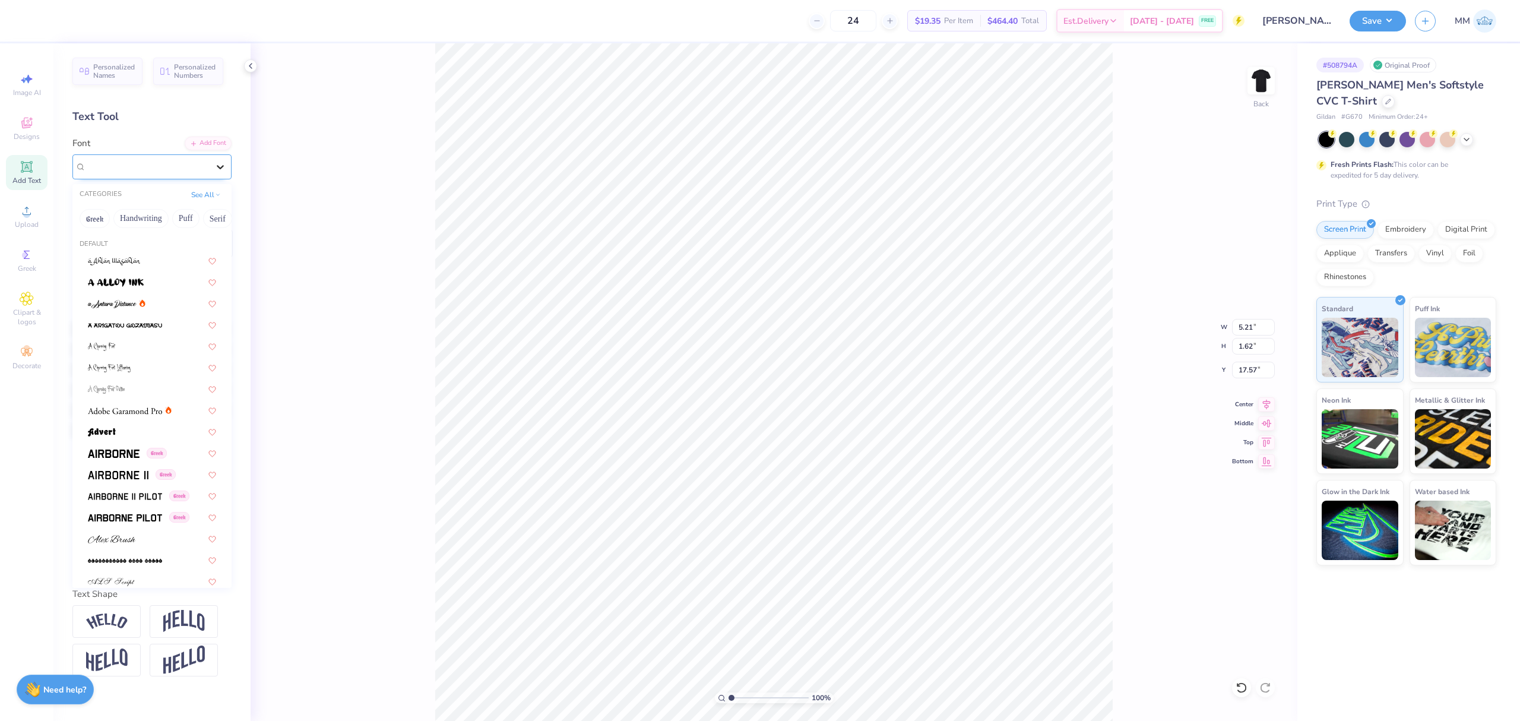
click at [221, 167] on icon at bounding box center [220, 167] width 7 height 4
click at [210, 141] on div "Add Font" at bounding box center [208, 142] width 47 height 14
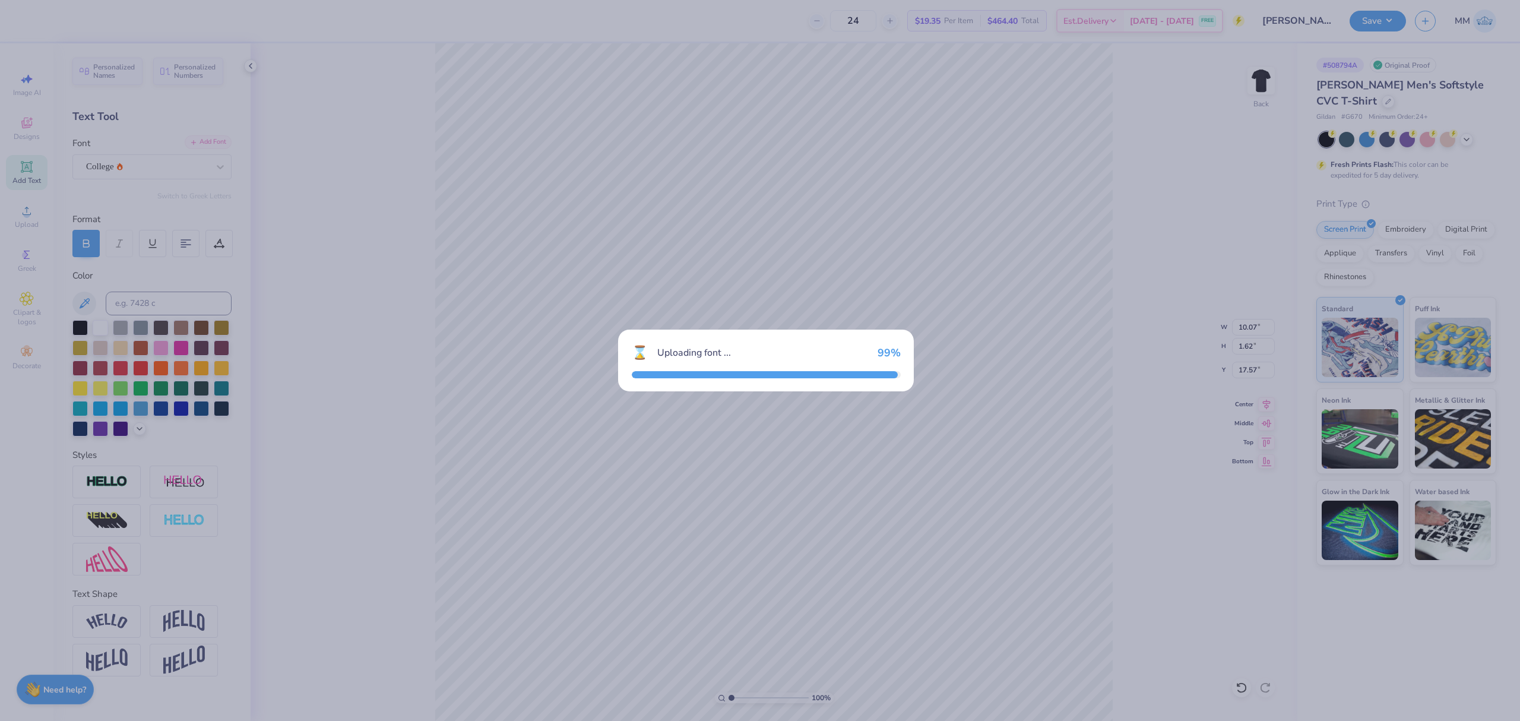
type input "10.53"
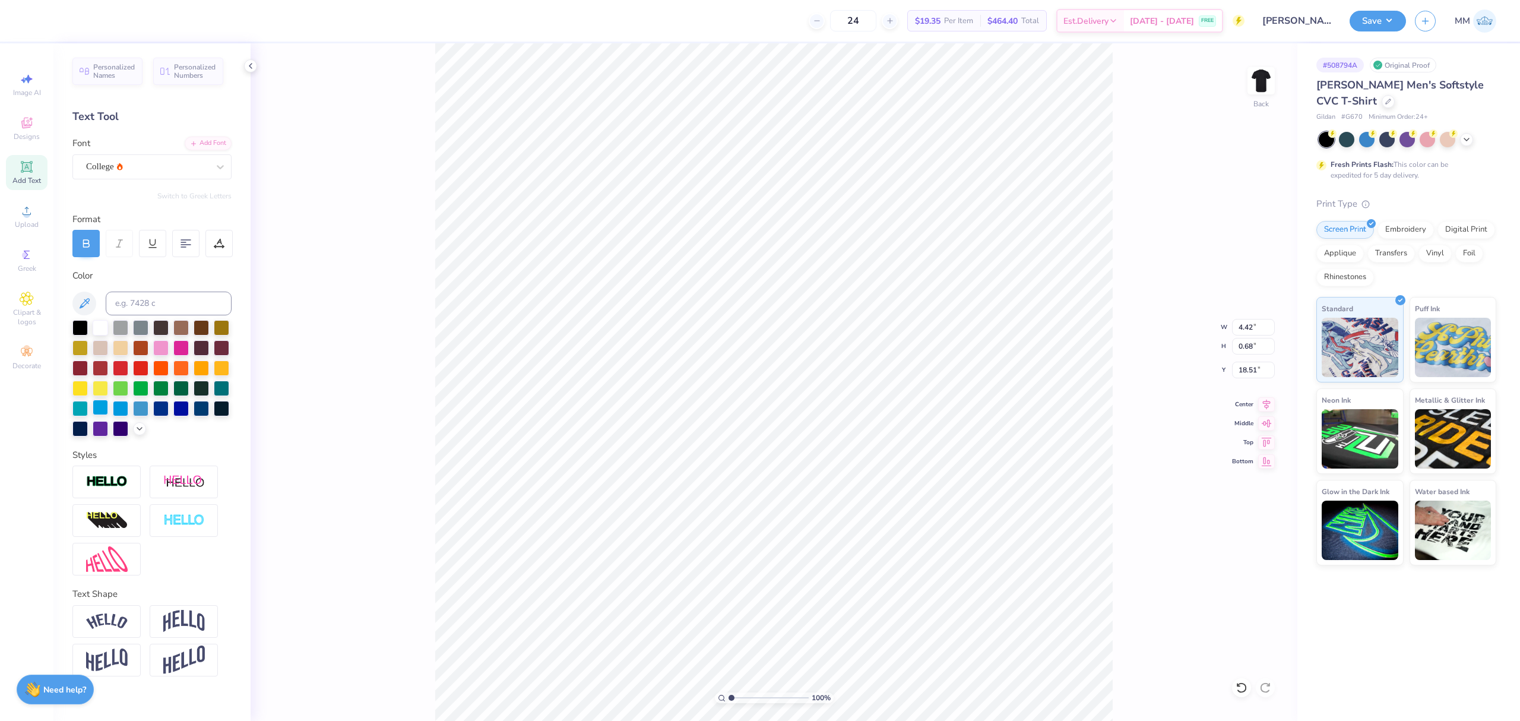
type input "4.42"
type input "0.68"
type input "18.51"
click at [219, 241] on icon at bounding box center [219, 242] width 5 height 6
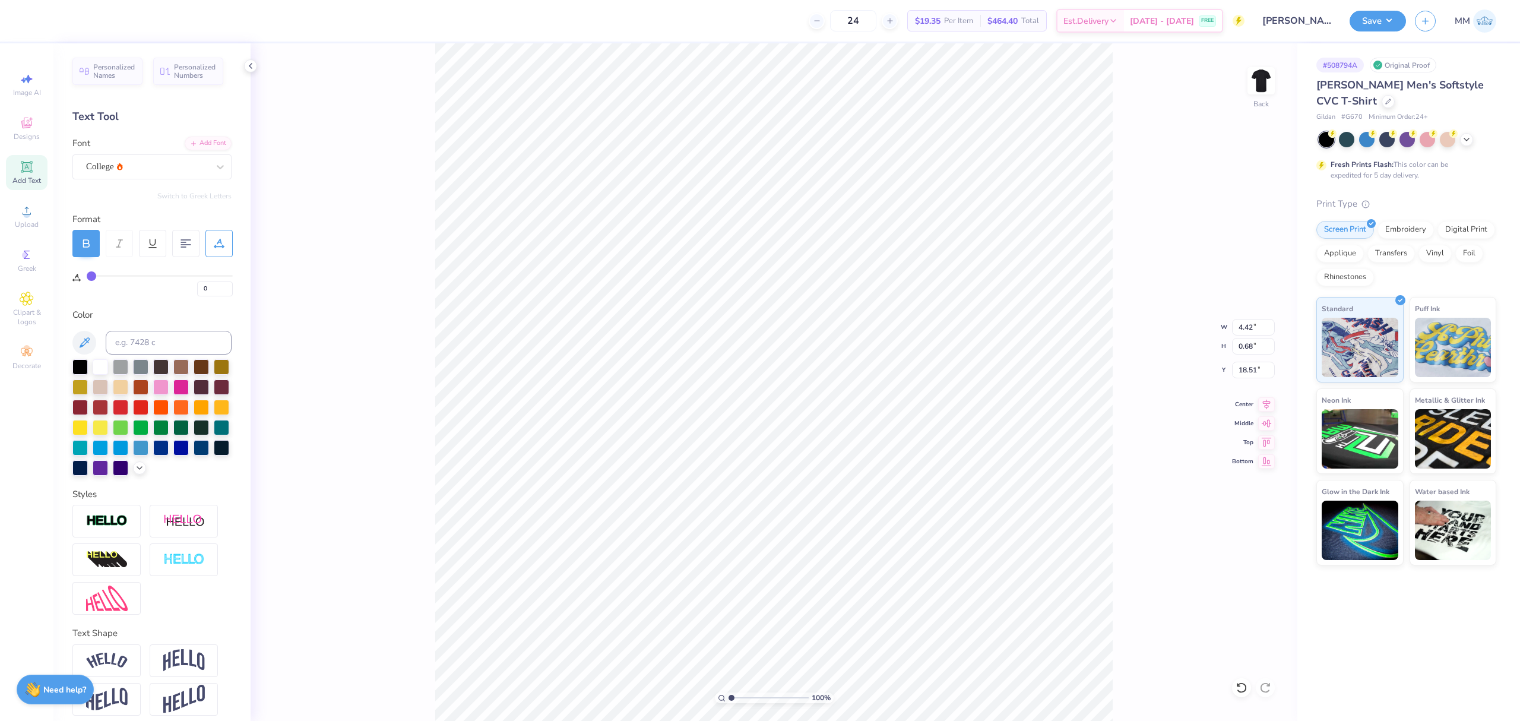
type input "1"
type input "4"
type input "8"
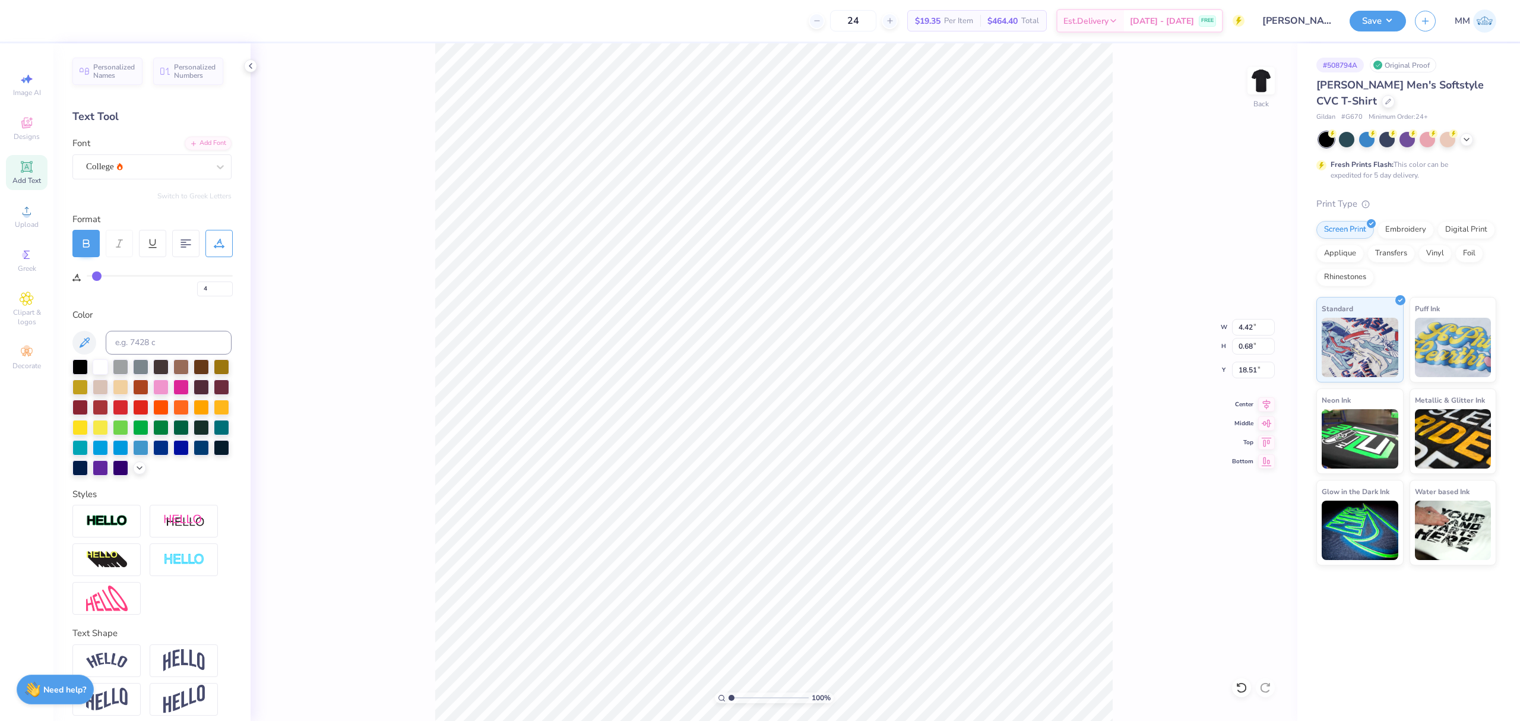
type input "8"
type input "11"
type input "14"
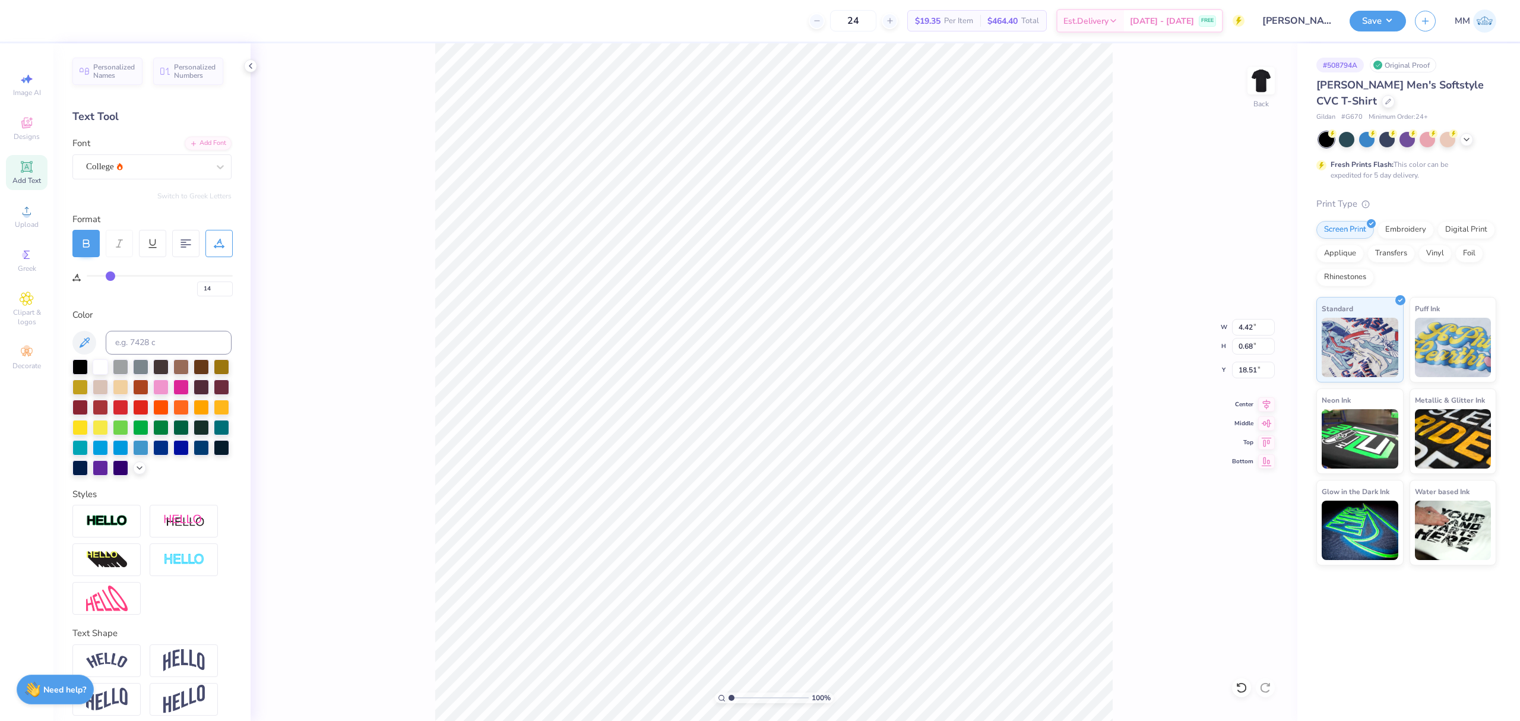
type input "15"
type input "17"
type input "18"
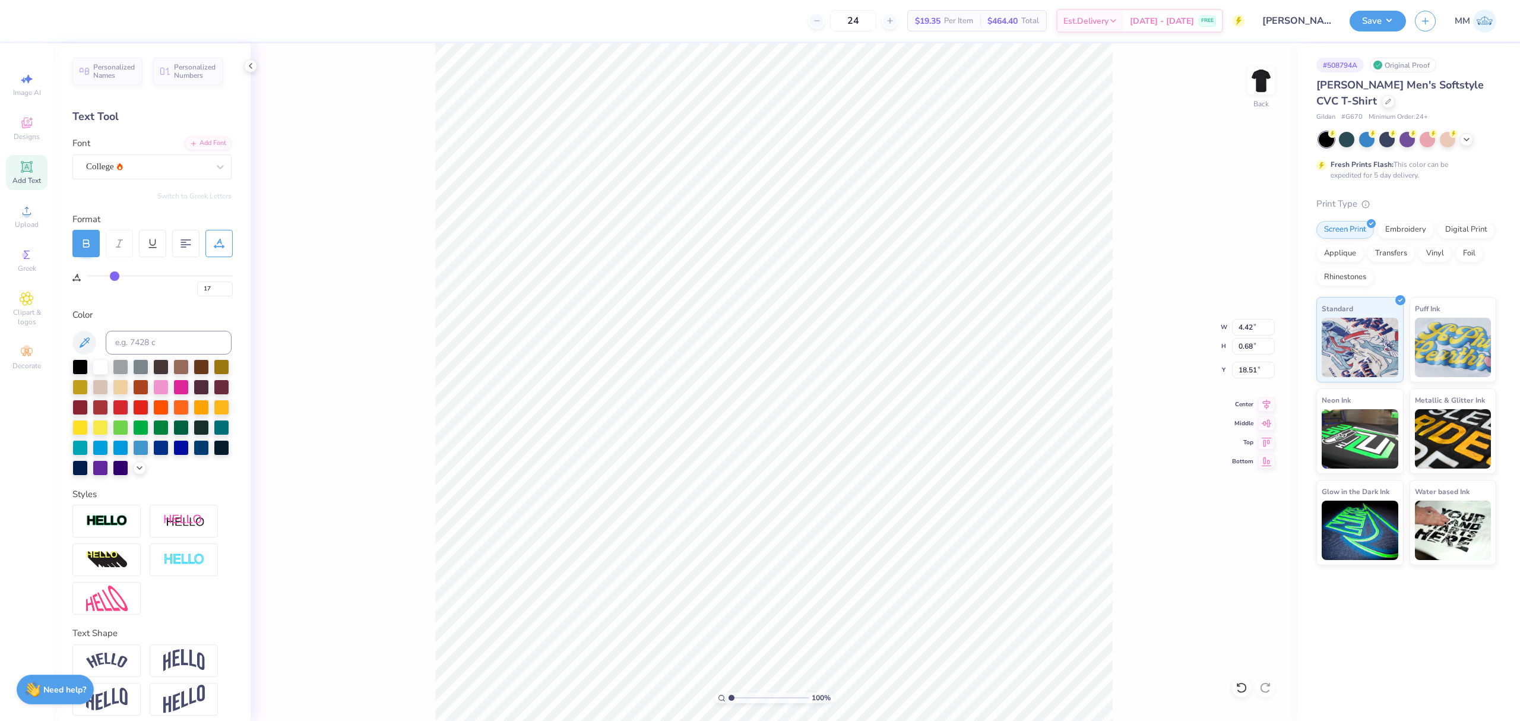
type input "18"
type input "19"
type input "20"
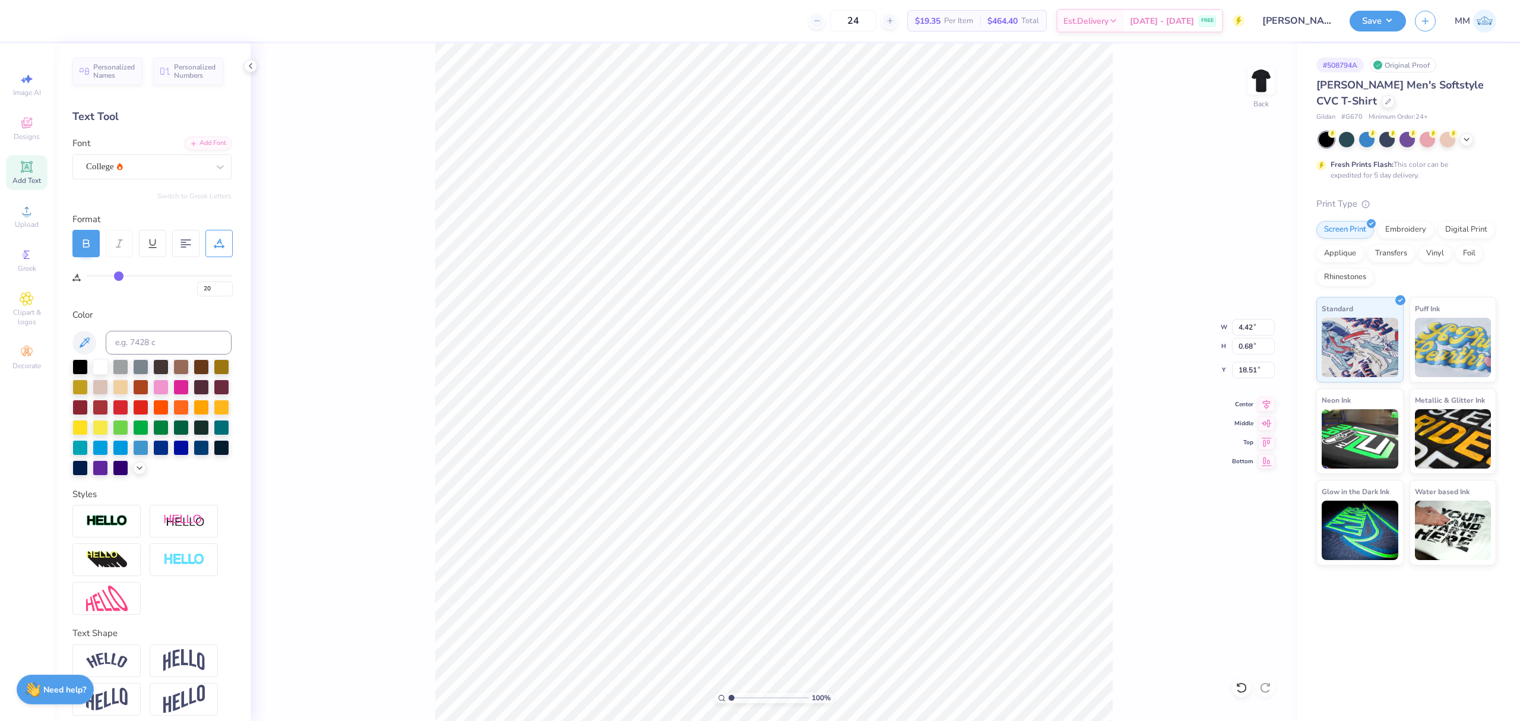
type input "21"
type input "22"
type input "23"
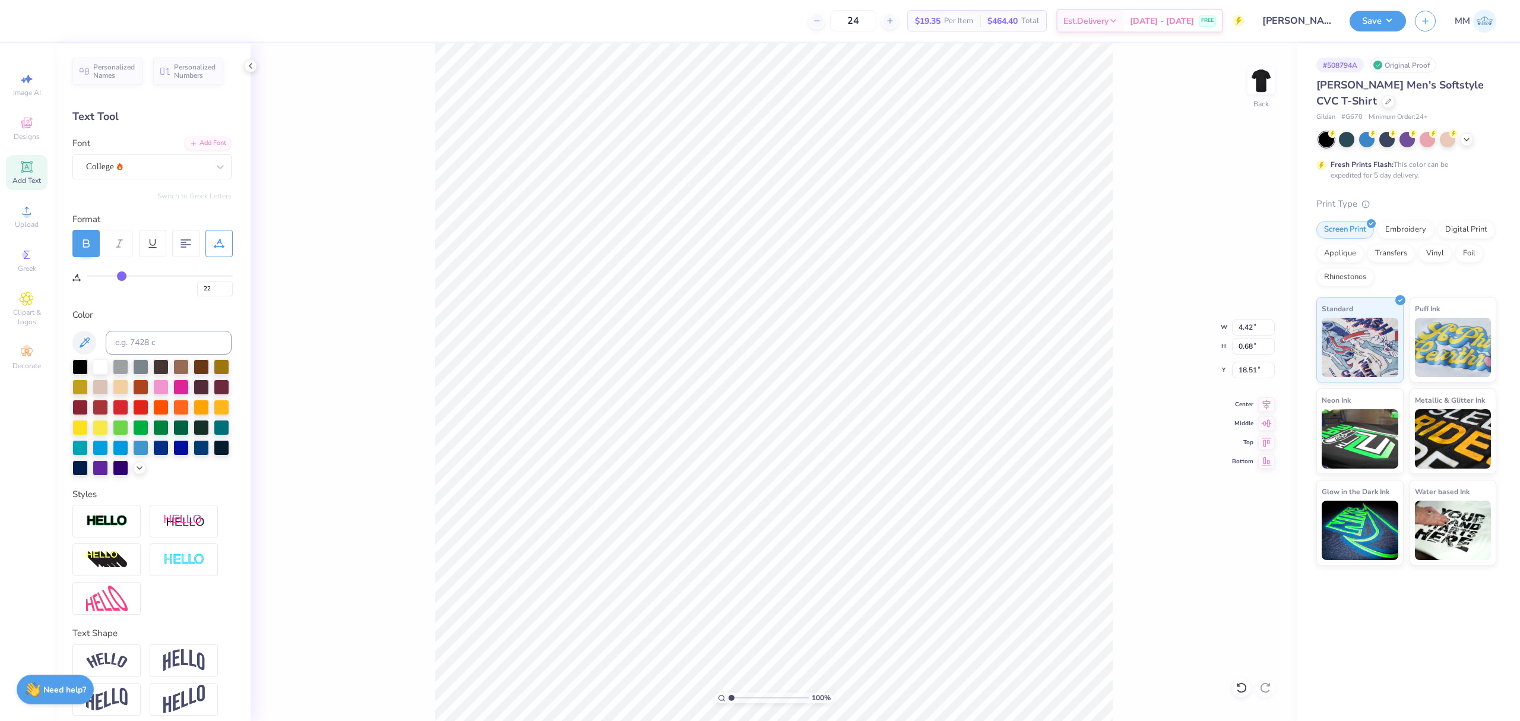
type input "23"
type input "25"
type input "26"
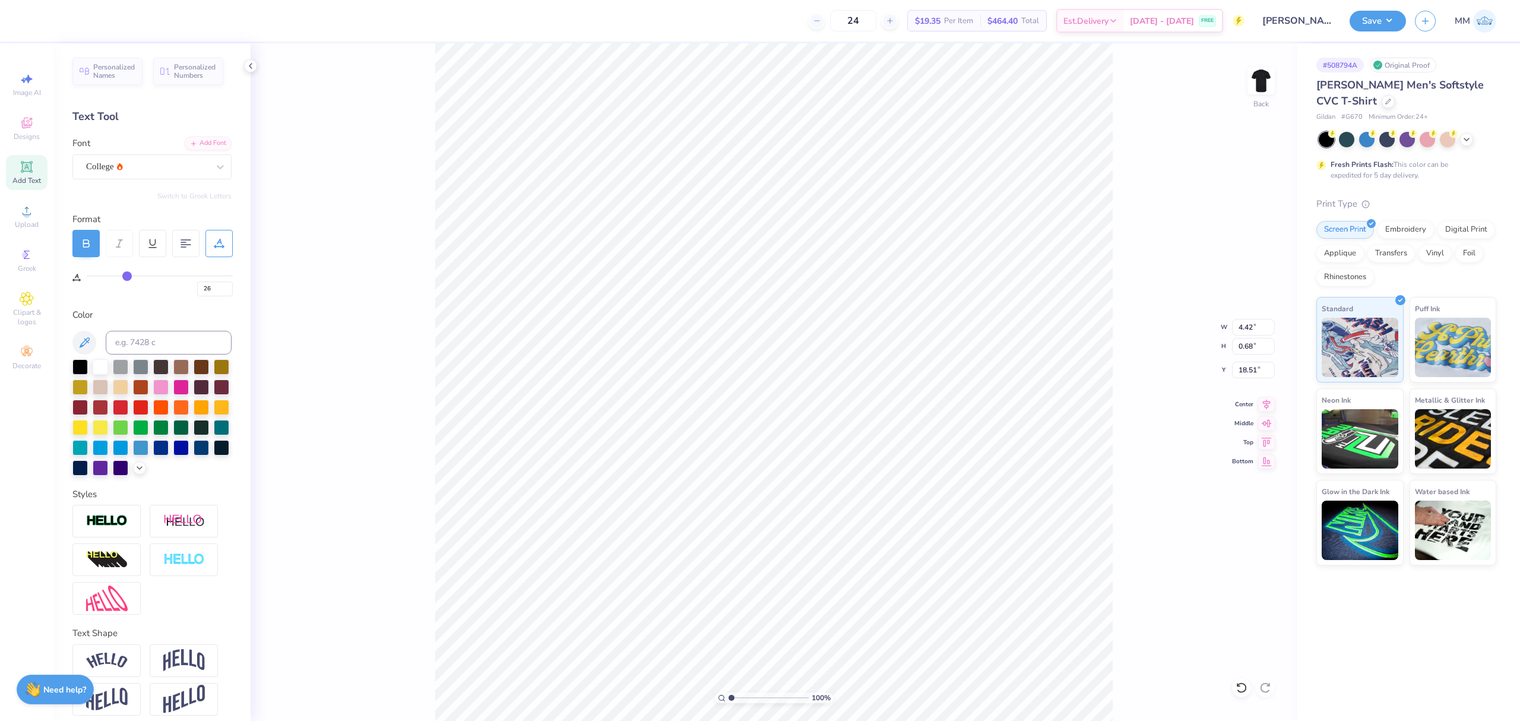
type input "28"
type input "30"
type input "32"
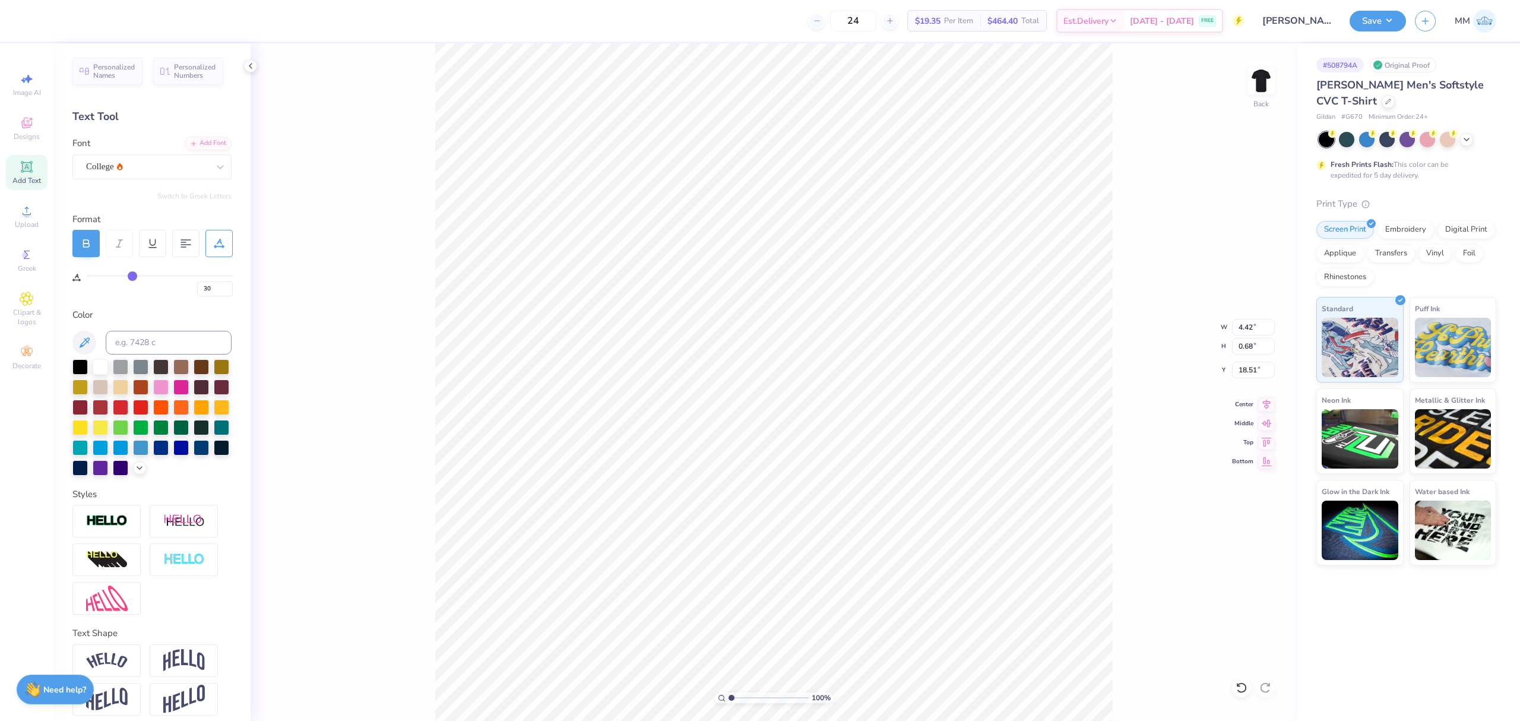
type input "32"
type input "35"
type input "37"
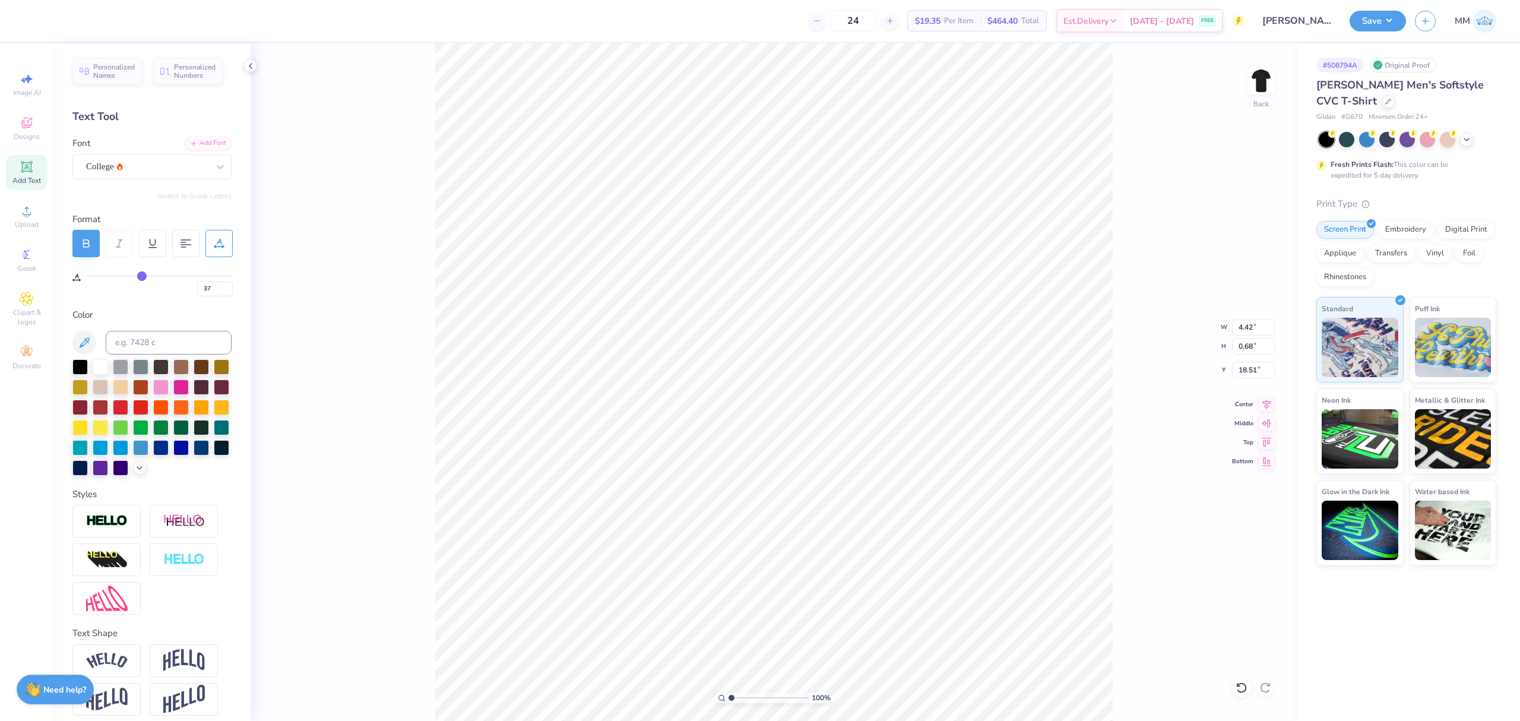
type input "38"
type input "39"
drag, startPoint x: 91, startPoint y: 278, endPoint x: 144, endPoint y: 281, distance: 52.9
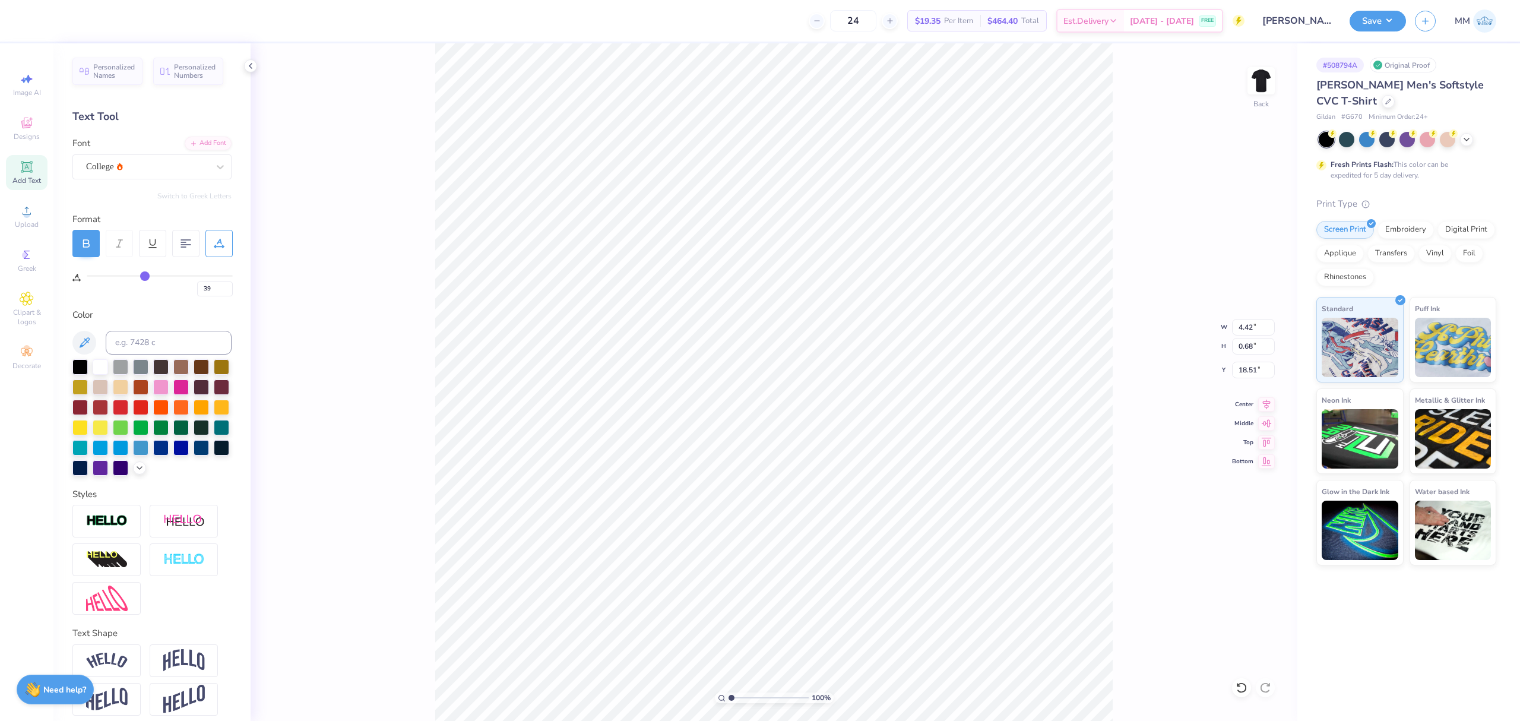
type input "39"
click at [144, 277] on input "range" at bounding box center [160, 276] width 146 height 2
type input "7.53"
type input "14.98"
click at [1269, 402] on icon at bounding box center [1267, 403] width 8 height 10
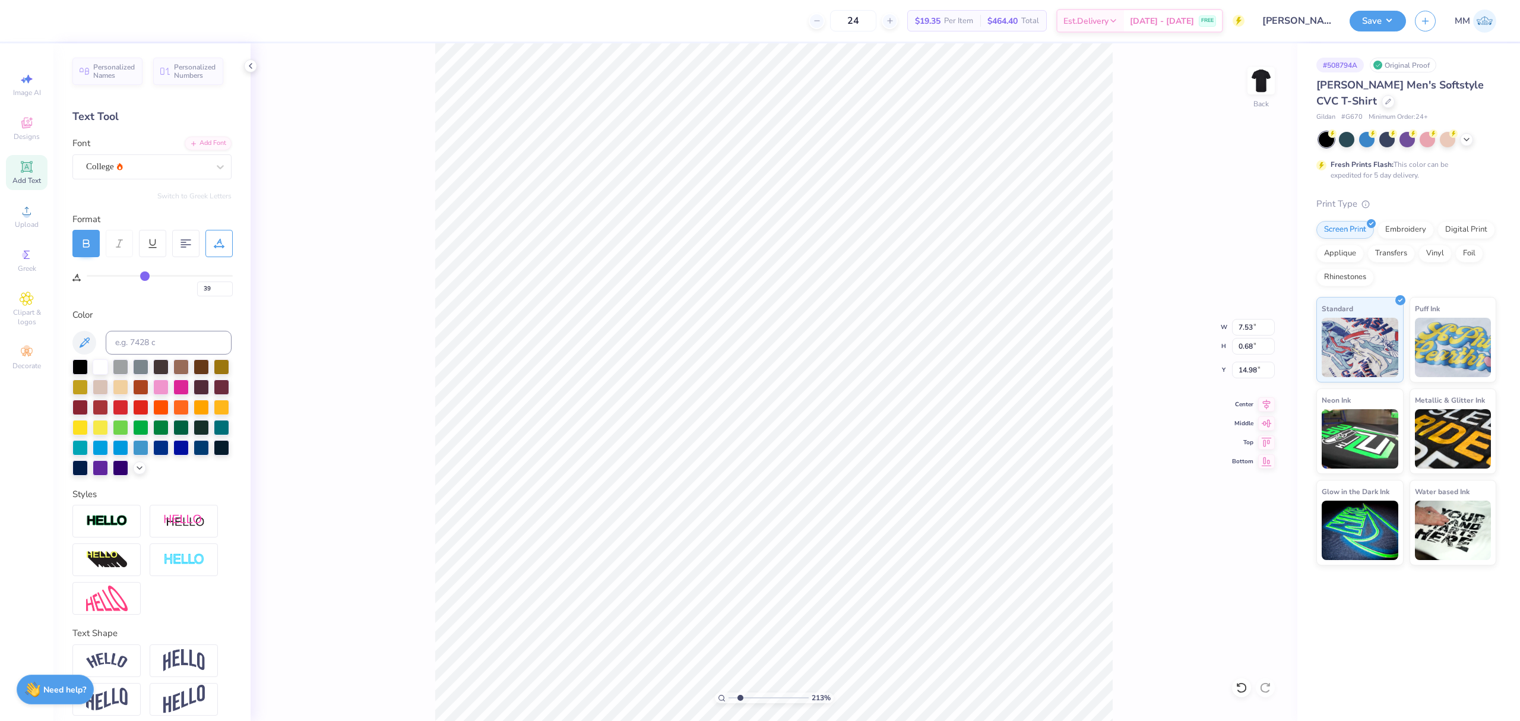
type input "2.13"
click at [740, 697] on input "range" at bounding box center [768, 697] width 80 height 11
type input "7.39"
type input "0.67"
type input "8.02"
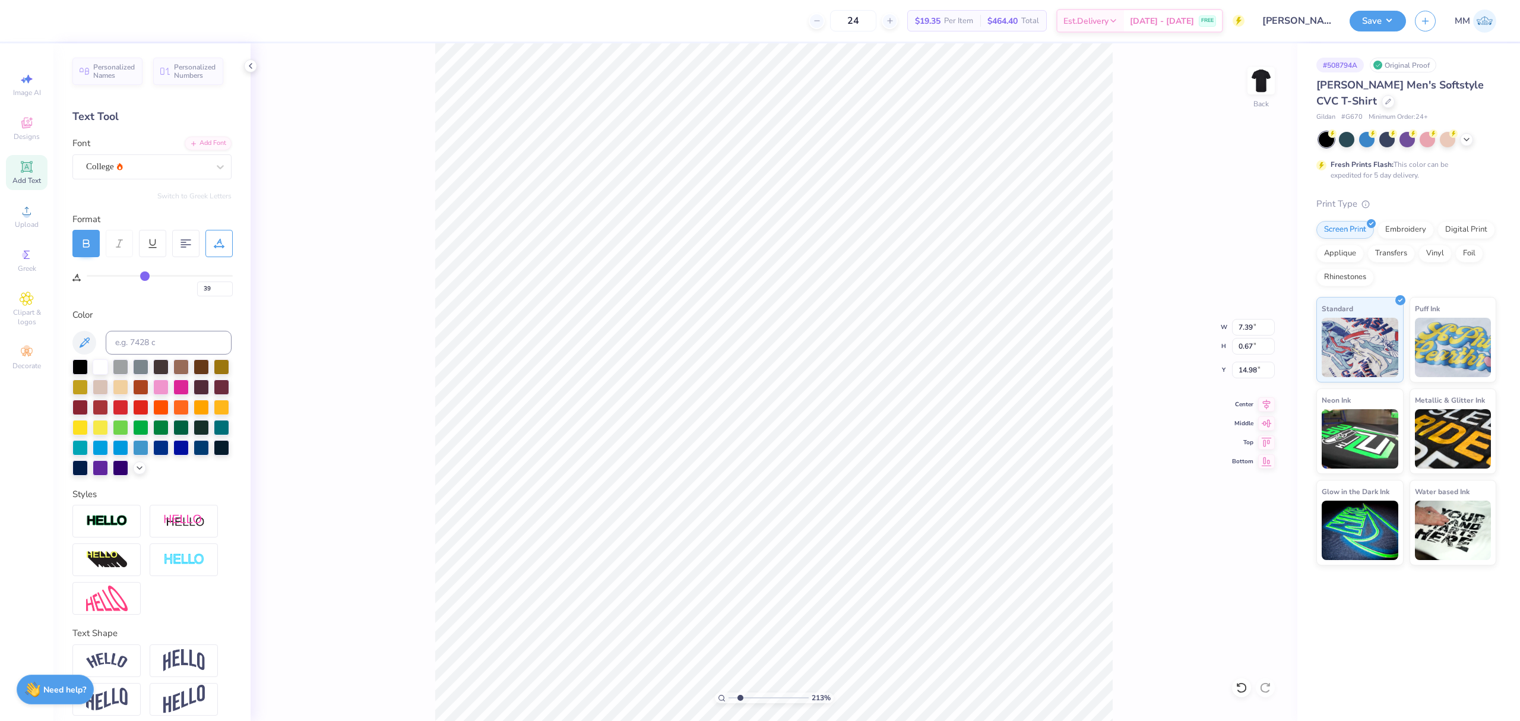
type input "0.73"
type input "14.92"
type input "8.74"
type input "0.79"
type input "14.86"
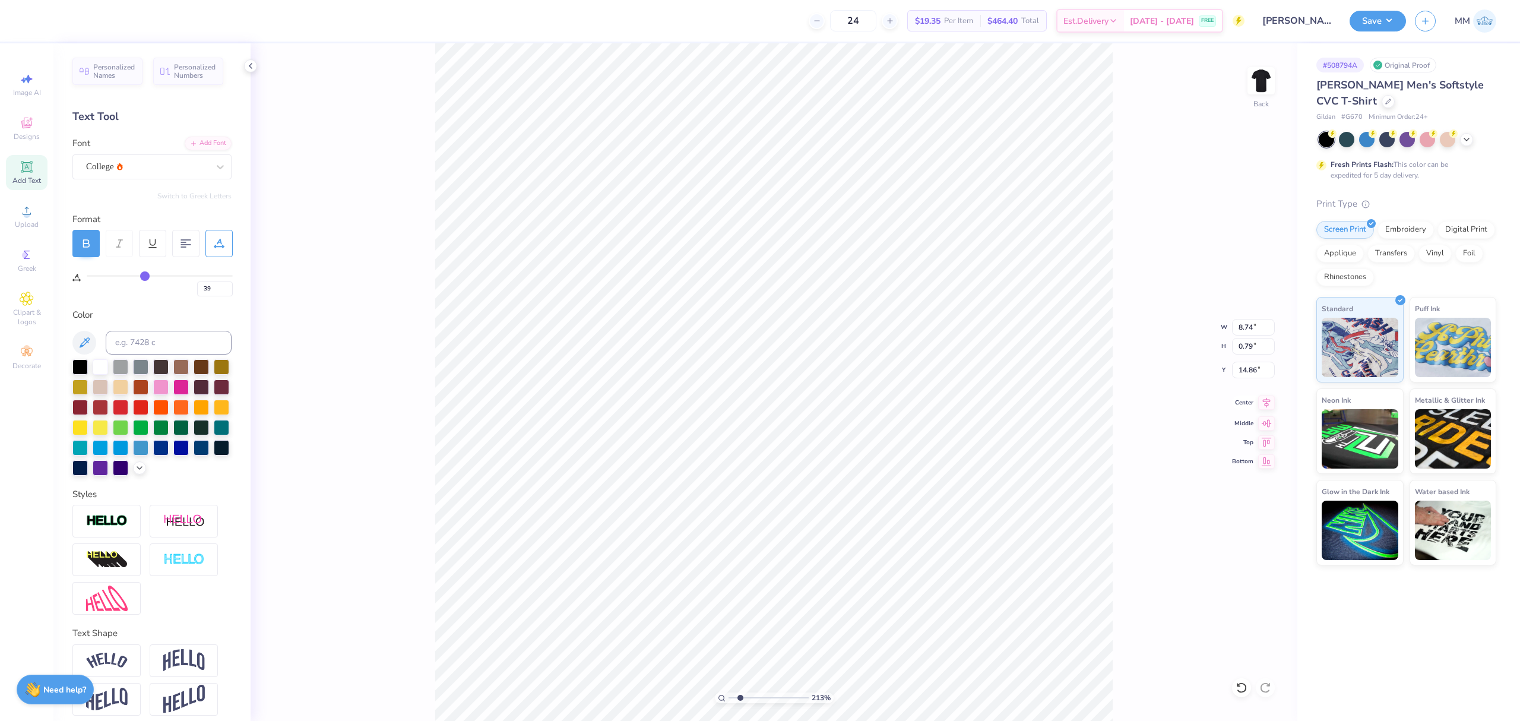
click at [1269, 404] on icon at bounding box center [1266, 402] width 17 height 14
type input "15.13"
drag, startPoint x: 1267, startPoint y: 405, endPoint x: 1229, endPoint y: 437, distance: 50.1
click at [1267, 404] on icon at bounding box center [1266, 404] width 17 height 14
drag, startPoint x: 742, startPoint y: 698, endPoint x: 705, endPoint y: 689, distance: 38.0
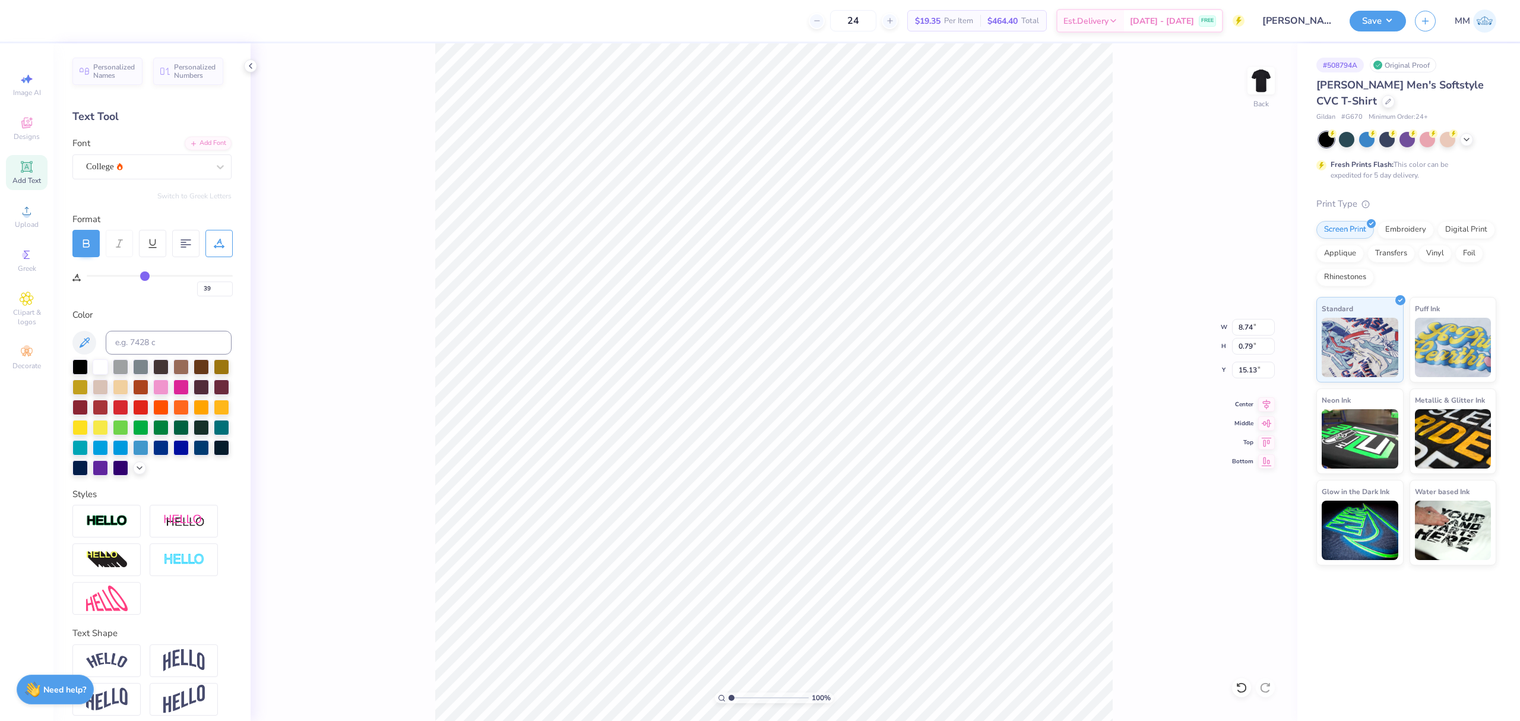
type input "1"
click at [728, 692] on input "range" at bounding box center [768, 697] width 80 height 11
type input "6.70"
type input "0.61"
click at [1266, 407] on icon at bounding box center [1267, 403] width 8 height 10
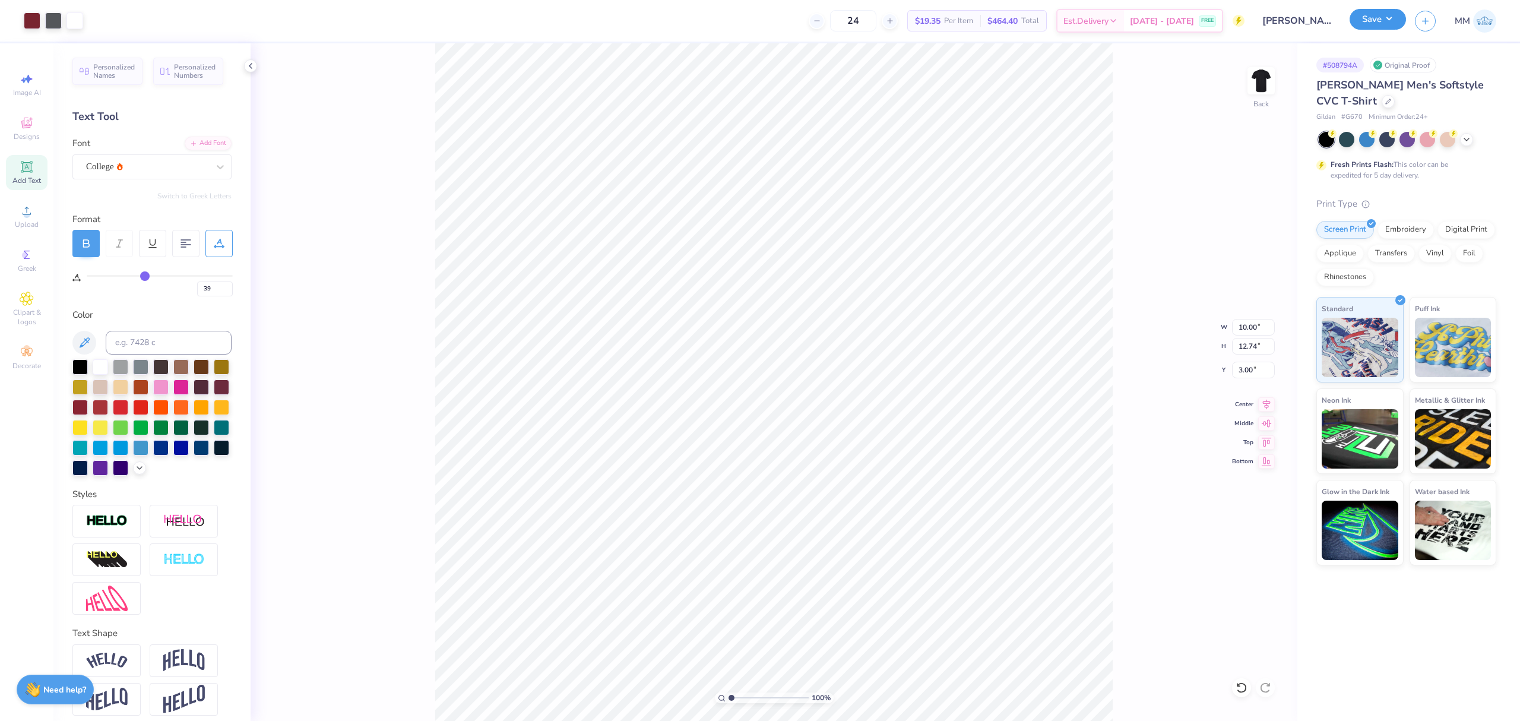
click at [1371, 26] on button "Save" at bounding box center [1377, 19] width 56 height 21
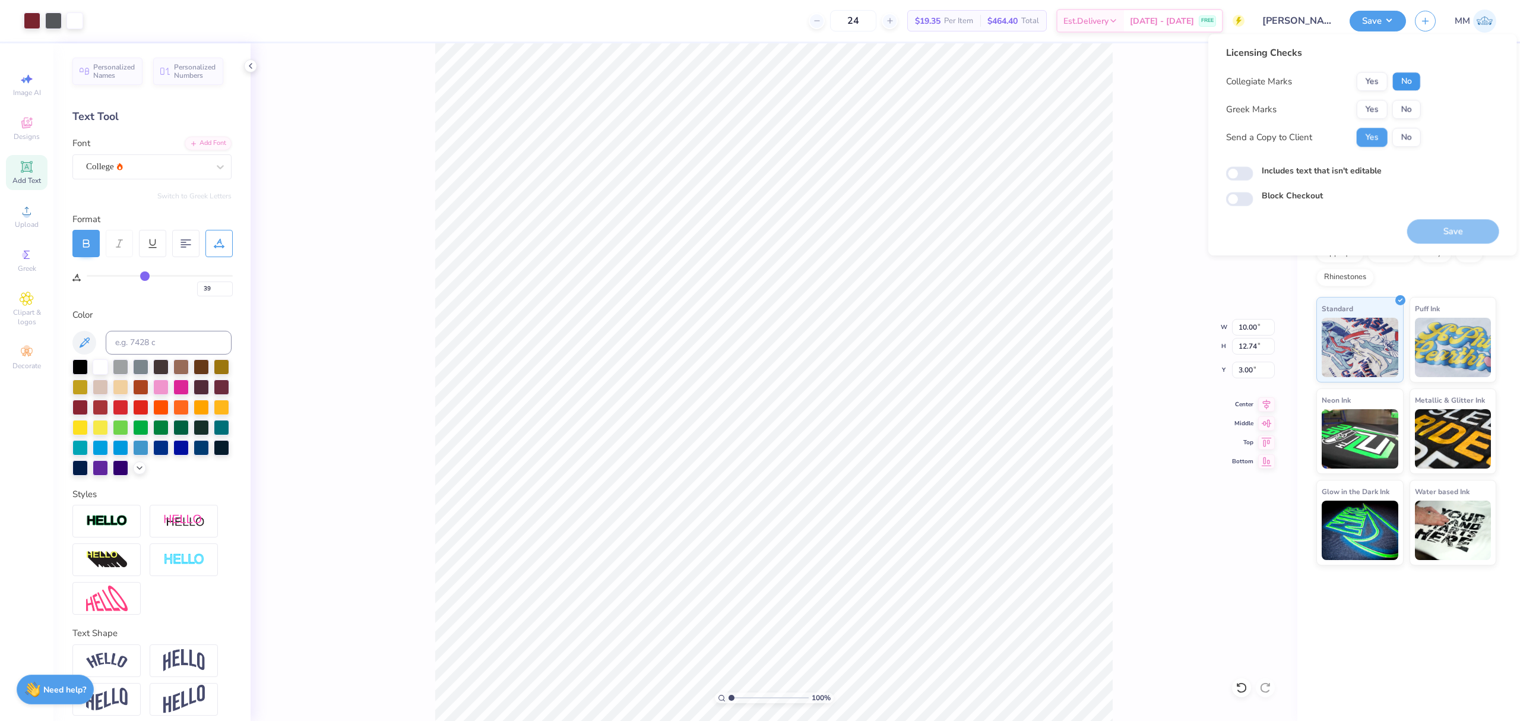
click at [1407, 76] on button "No" at bounding box center [1406, 81] width 28 height 19
click at [1365, 118] on button "Yes" at bounding box center [1371, 109] width 31 height 19
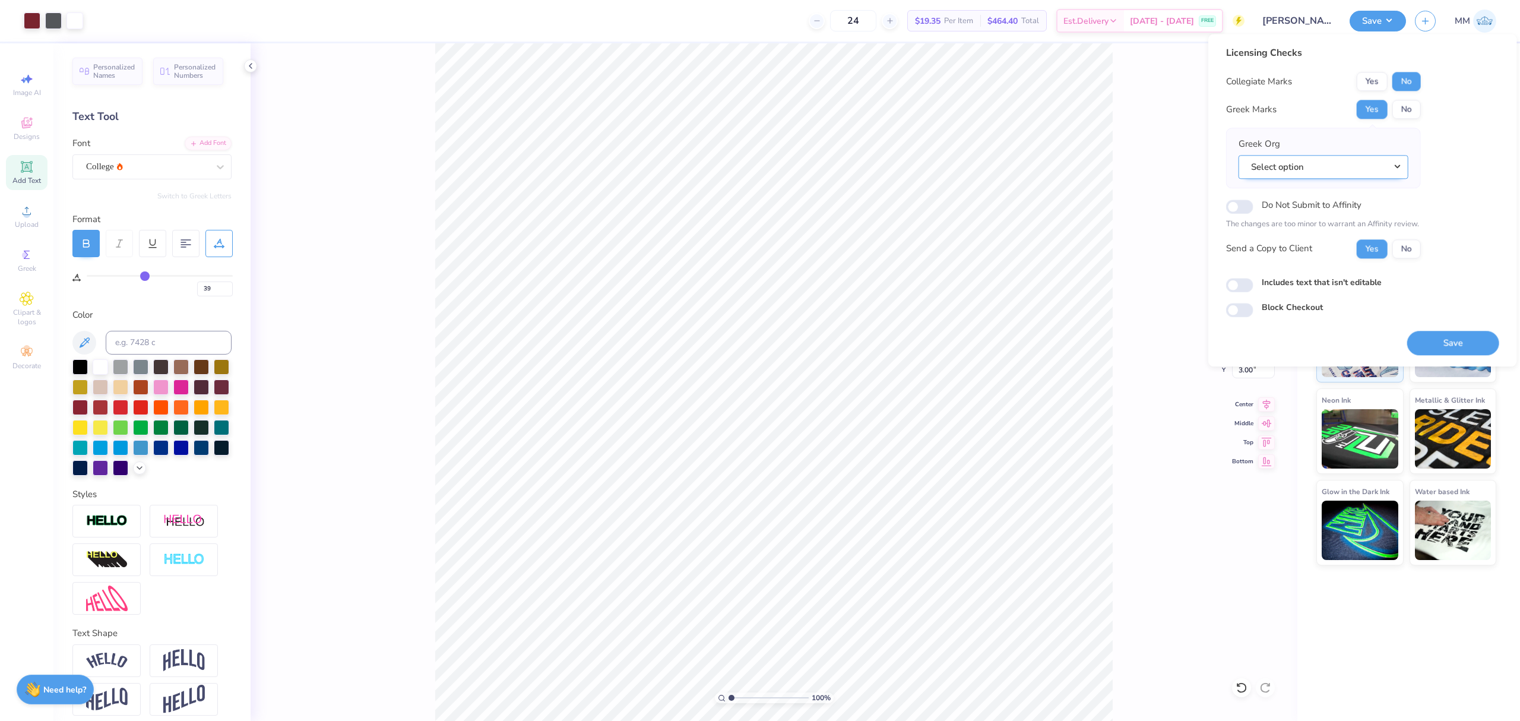
click at [1351, 169] on button "Select option" at bounding box center [1323, 167] width 170 height 24
click at [1345, 261] on link "Sigma Alpha Mu" at bounding box center [1323, 260] width 160 height 20
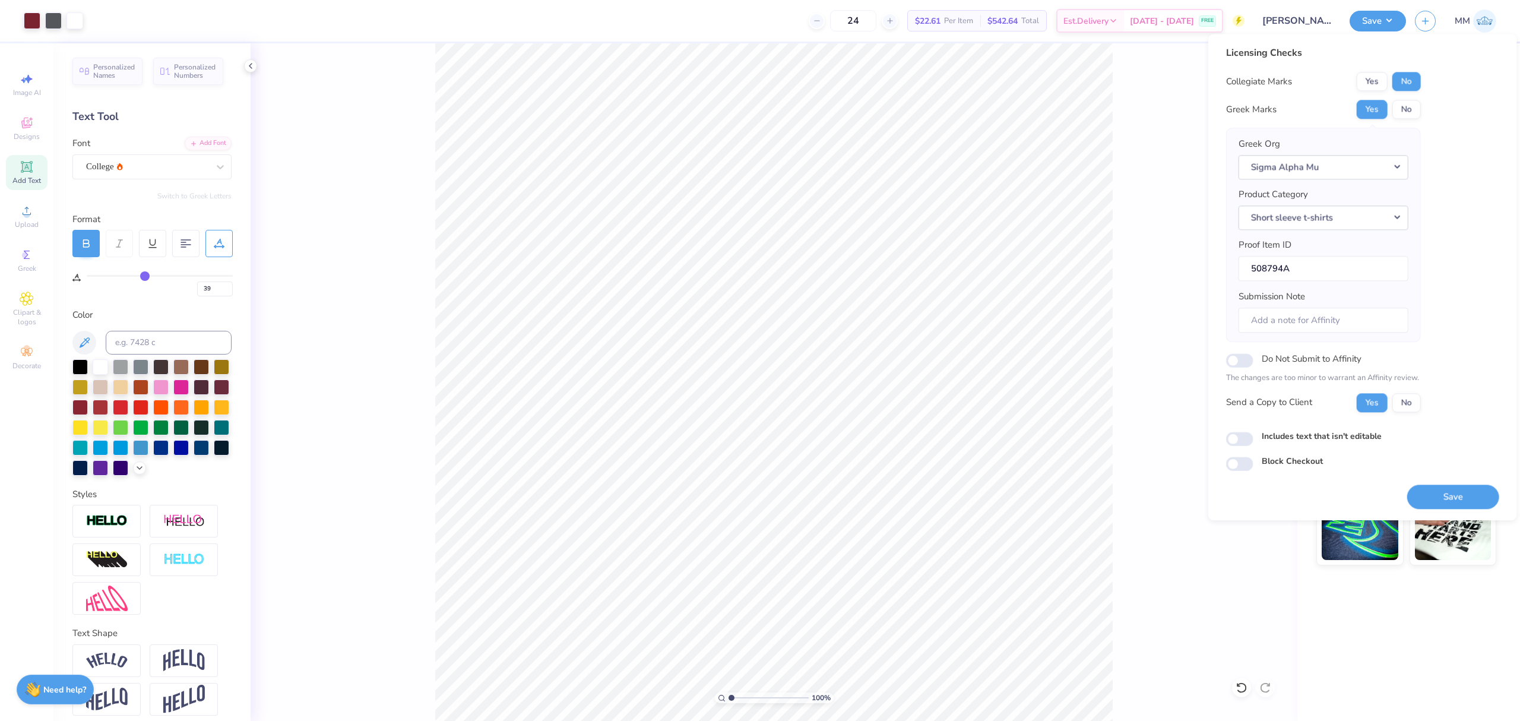
click at [1278, 438] on label "Includes text that isn't editable" at bounding box center [1321, 436] width 120 height 12
click at [1253, 438] on input "Includes text that isn't editable" at bounding box center [1239, 439] width 27 height 14
checkbox input "true"
click at [1418, 496] on button "Save" at bounding box center [1453, 496] width 92 height 24
